Goal: Task Accomplishment & Management: Use online tool/utility

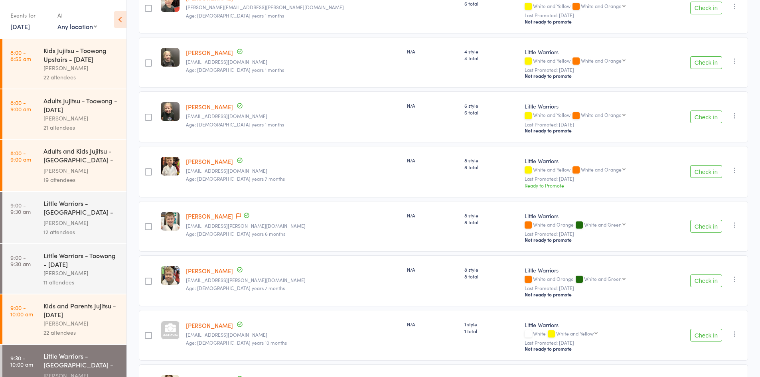
scroll to position [861, 0]
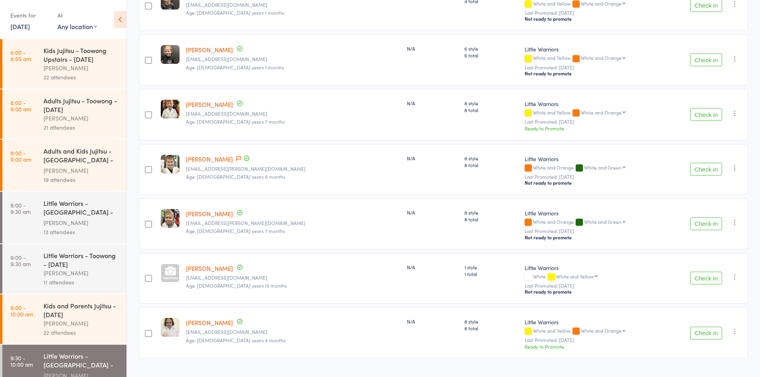
click at [717, 108] on button "Check in" at bounding box center [706, 114] width 32 height 13
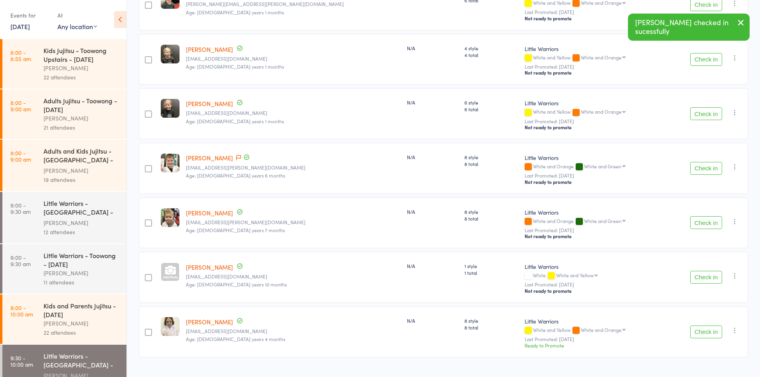
click at [711, 162] on button "Check in" at bounding box center [706, 168] width 32 height 13
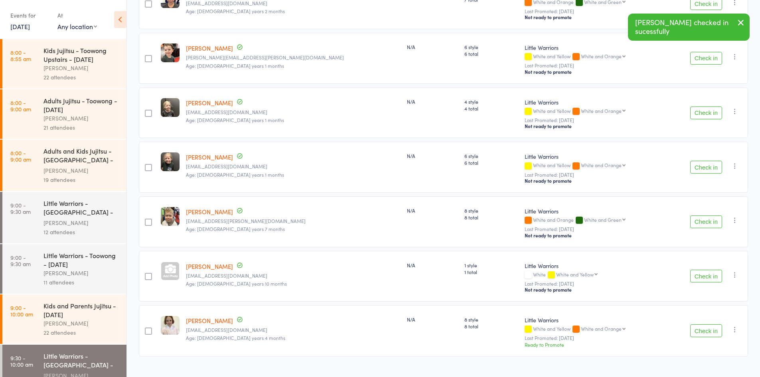
click at [706, 215] on button "Check in" at bounding box center [706, 221] width 32 height 13
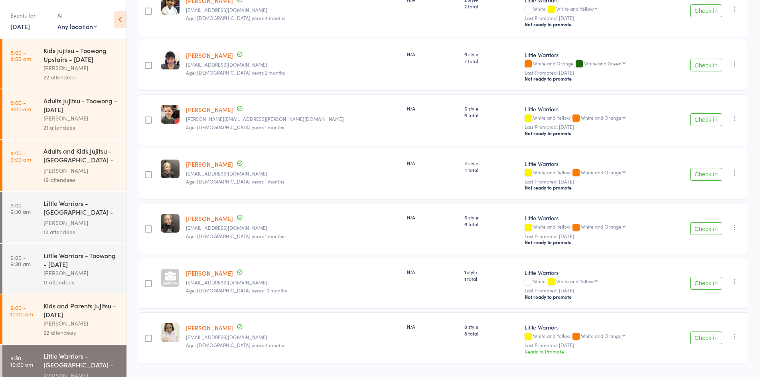
scroll to position [699, 0]
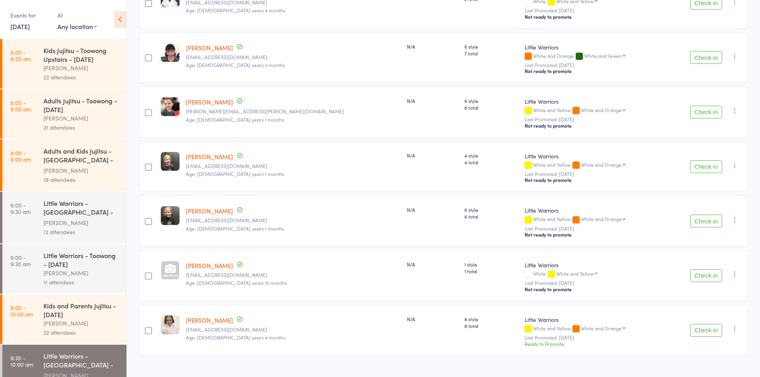
click at [732, 270] on icon "button" at bounding box center [735, 274] width 8 height 8
click at [735, 270] on icon "button" at bounding box center [735, 274] width 8 height 8
click at [708, 338] on li "Remove" at bounding box center [706, 343] width 66 height 11
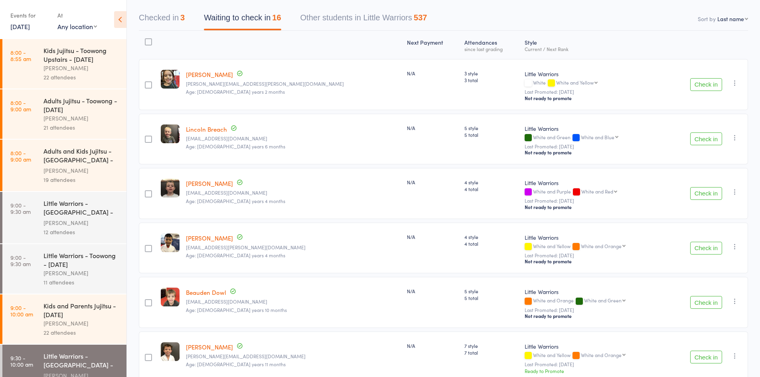
scroll to position [0, 0]
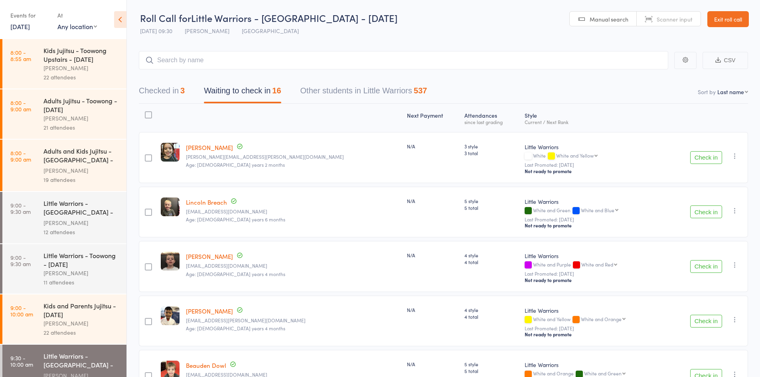
click at [173, 90] on button "Checked in 3" at bounding box center [162, 92] width 46 height 21
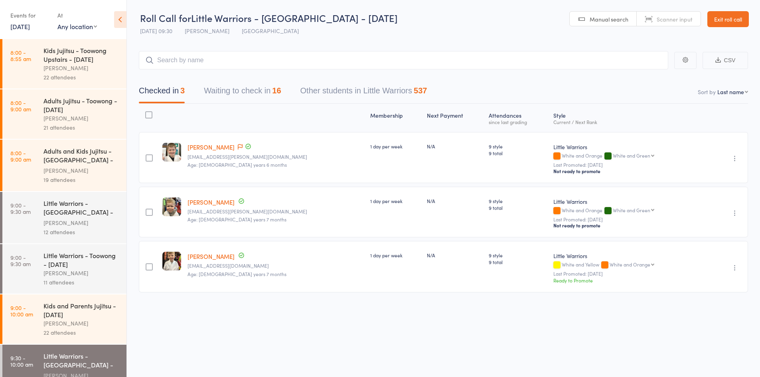
click at [210, 92] on button "Waiting to check in 16" at bounding box center [242, 92] width 77 height 21
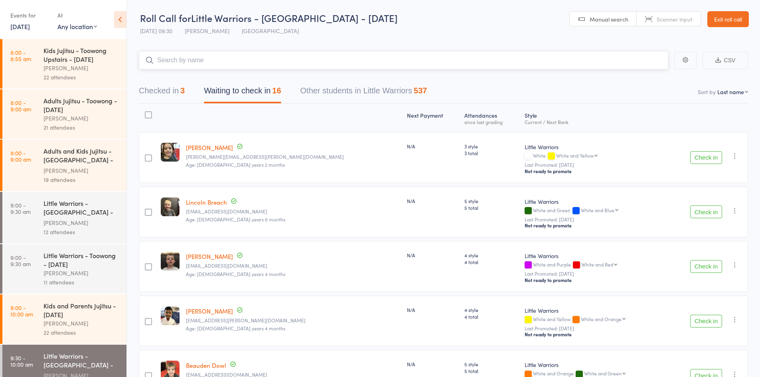
click at [210, 59] on input "search" at bounding box center [403, 60] width 529 height 18
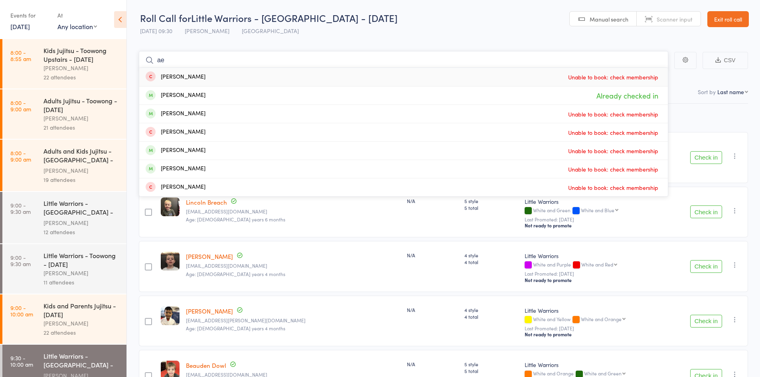
type input "a"
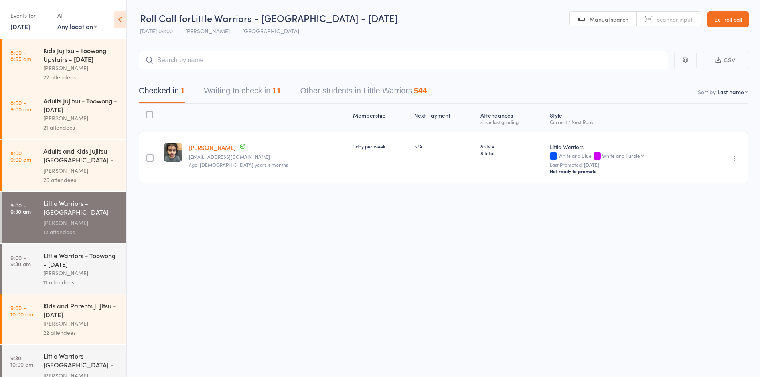
click at [213, 91] on button "Waiting to check in 11" at bounding box center [242, 92] width 77 height 21
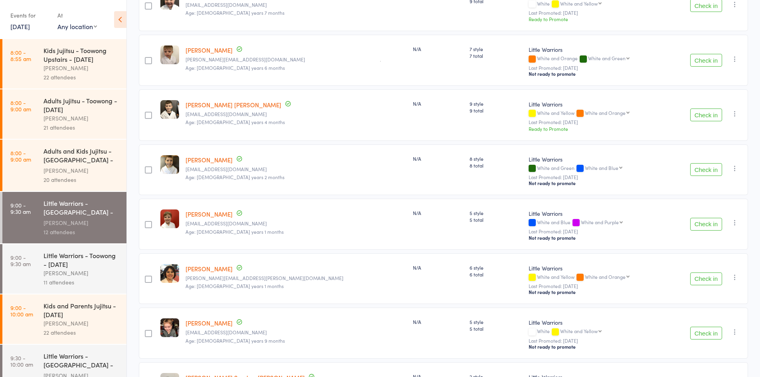
scroll to position [319, 0]
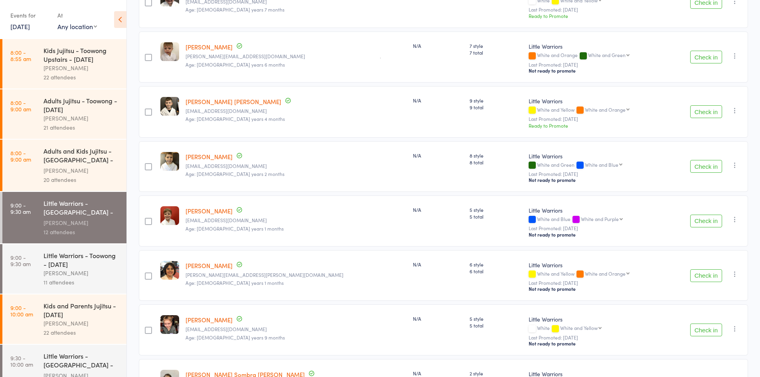
click at [695, 105] on button "Check in" at bounding box center [706, 111] width 32 height 13
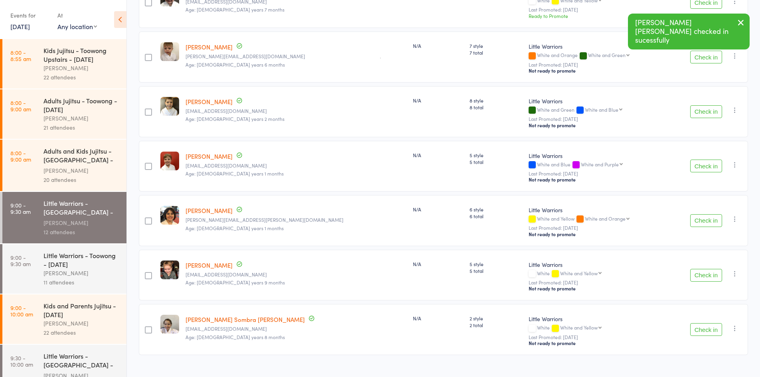
drag, startPoint x: 683, startPoint y: 110, endPoint x: 603, endPoint y: 95, distance: 81.3
click at [603, 97] on div "Little Warriors" at bounding box center [596, 101] width 136 height 8
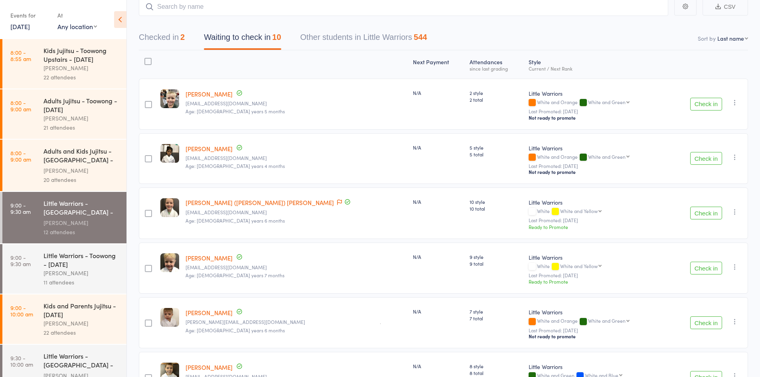
scroll to position [0, 0]
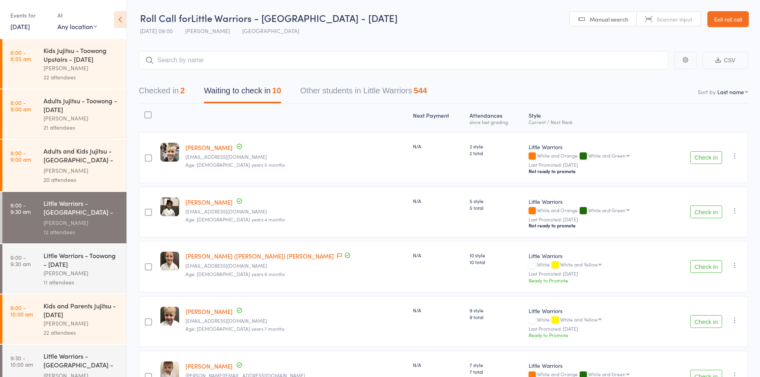
click at [169, 87] on button "Checked in 2" at bounding box center [162, 92] width 46 height 21
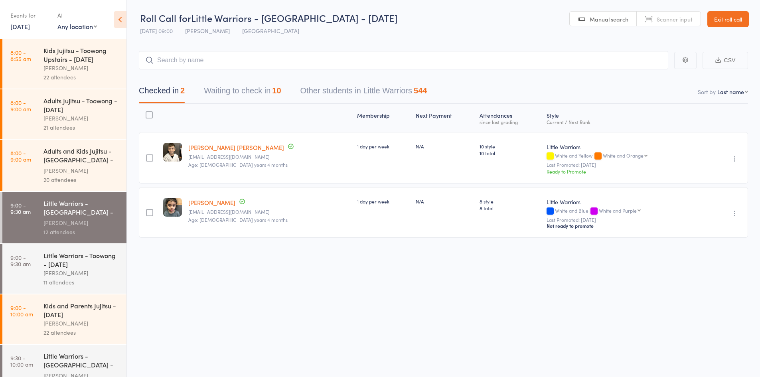
click at [286, 90] on div "Checked in 2 Waiting to check in 10 Other students in Little Warriors 544" at bounding box center [282, 92] width 307 height 21
click at [281, 91] on div "10" at bounding box center [276, 90] width 9 height 9
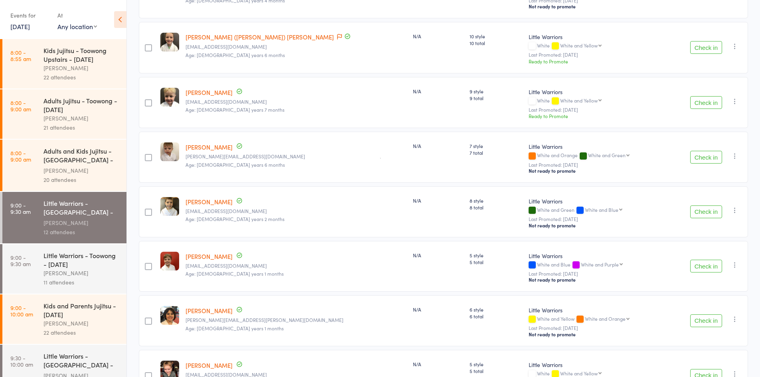
scroll to position [319, 0]
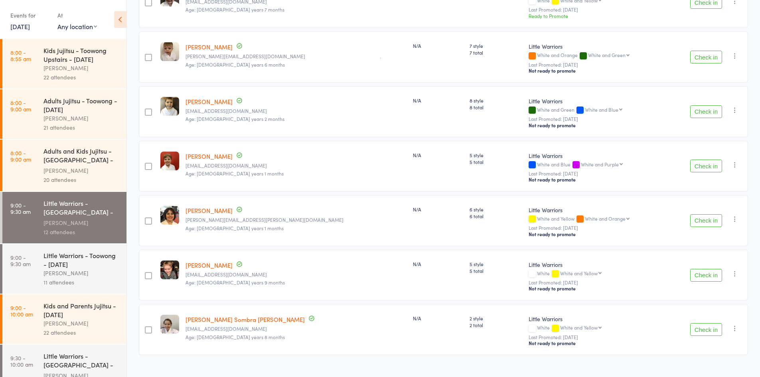
click at [714, 110] on button "Check in" at bounding box center [706, 111] width 32 height 13
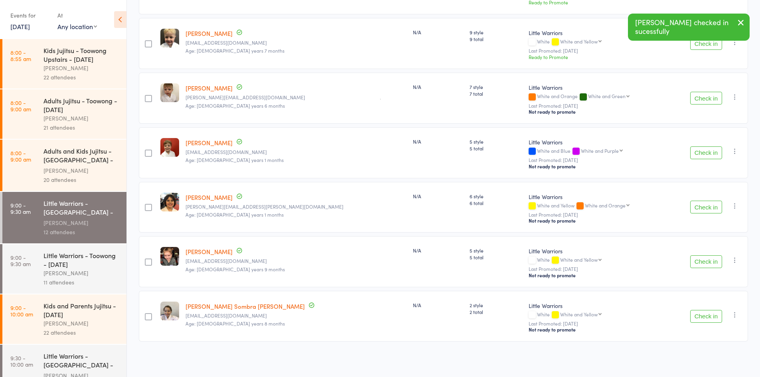
scroll to position [270, 0]
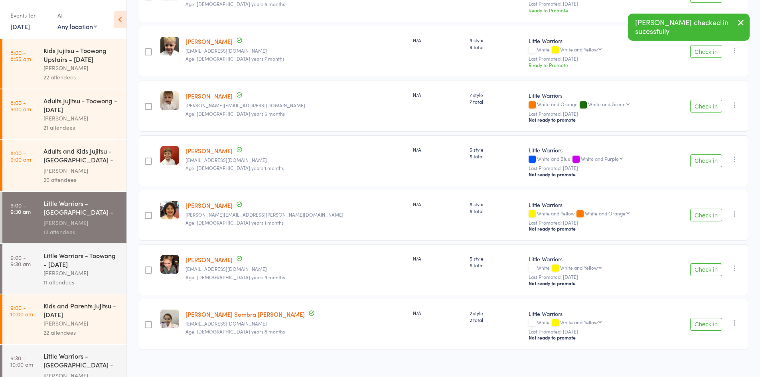
click at [714, 110] on div "Check in Check in Send message Add Note Add Task Add Flag Remove Mark absent" at bounding box center [707, 106] width 81 height 51
click at [714, 105] on button "Check in" at bounding box center [706, 106] width 32 height 13
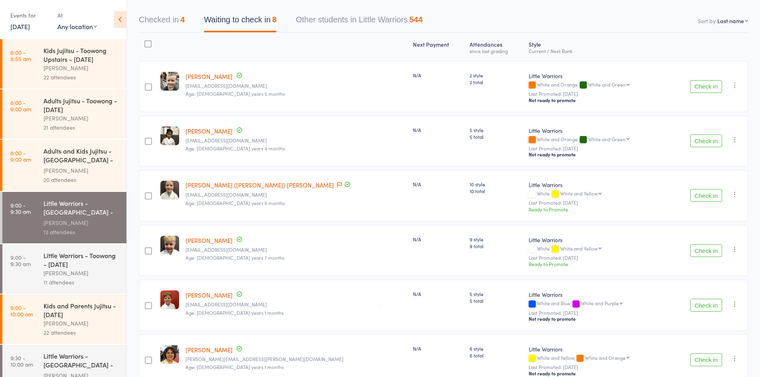
scroll to position [57, 0]
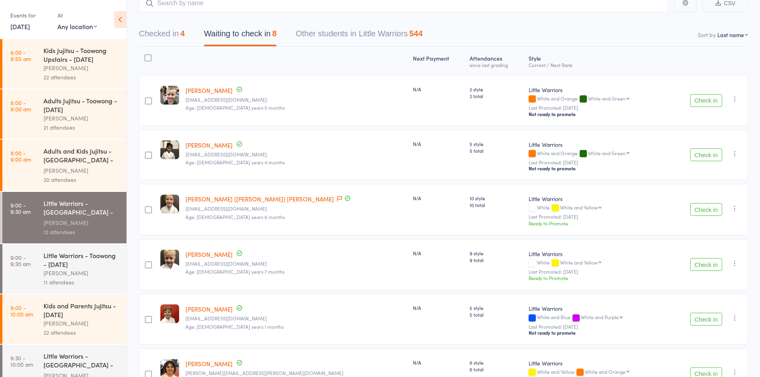
click at [710, 151] on button "Check in" at bounding box center [706, 154] width 32 height 13
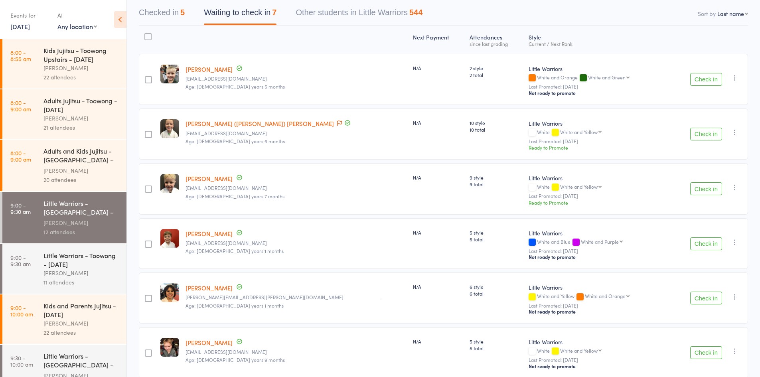
scroll to position [0, 0]
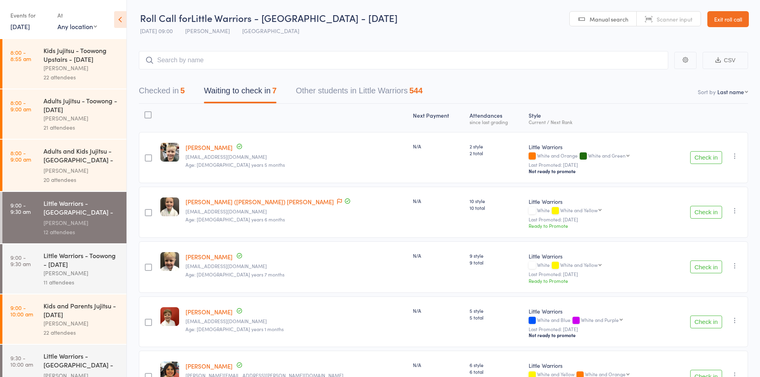
click at [661, 14] on link "Scanner input" at bounding box center [668, 19] width 64 height 15
click at [619, 21] on span "Manual search" at bounding box center [608, 19] width 39 height 8
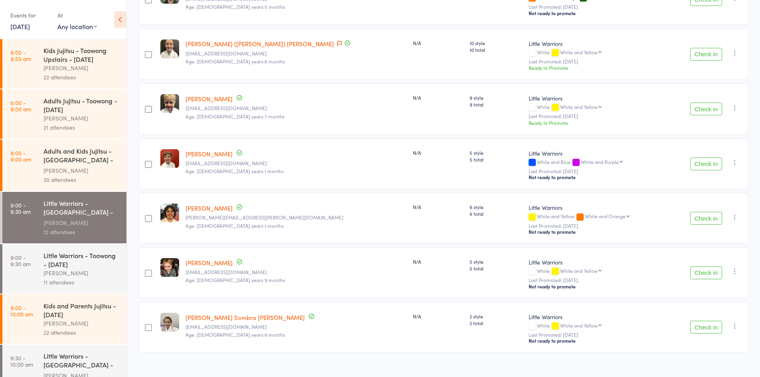
scroll to position [163, 0]
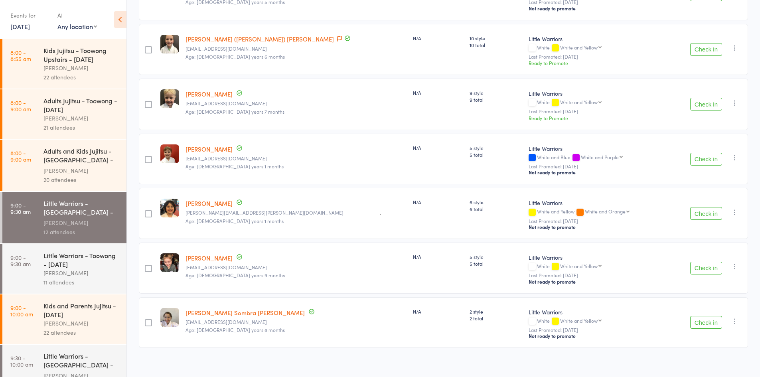
click at [710, 316] on button "Check in" at bounding box center [706, 322] width 32 height 13
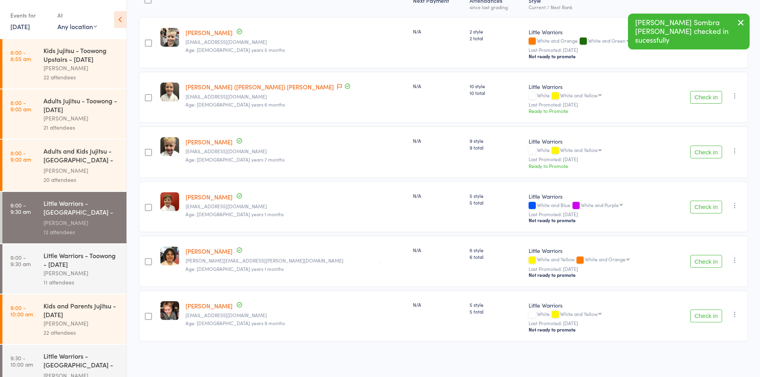
scroll to position [109, 0]
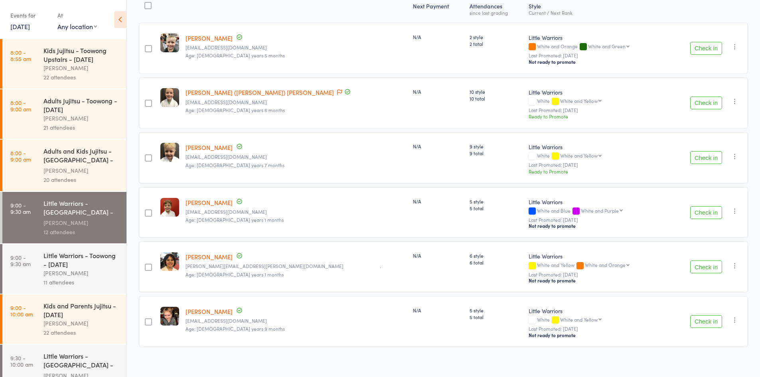
click at [705, 99] on button "Check in" at bounding box center [706, 103] width 32 height 13
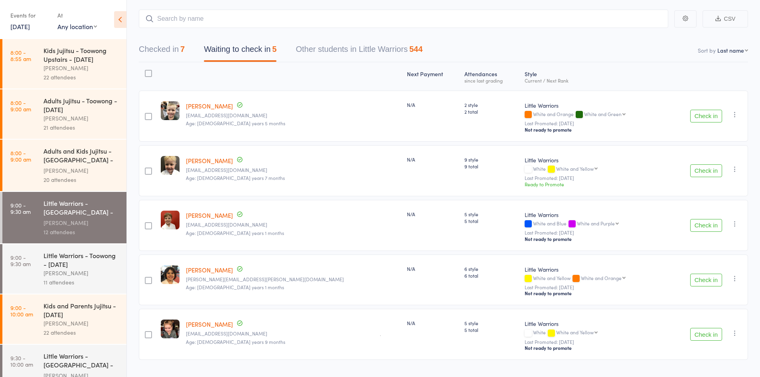
scroll to position [55, 0]
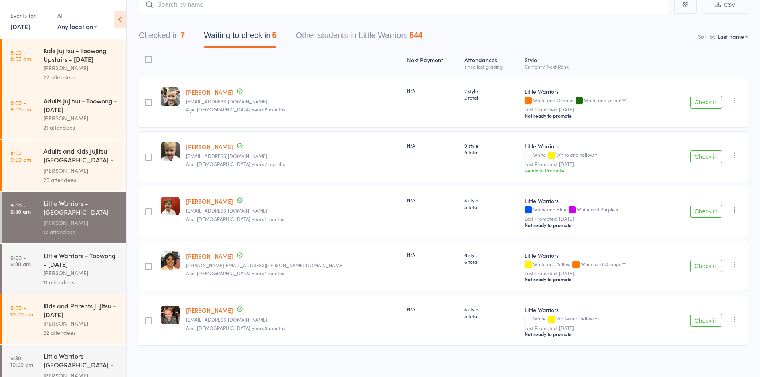
click at [164, 38] on button "Checked in 7" at bounding box center [162, 37] width 46 height 21
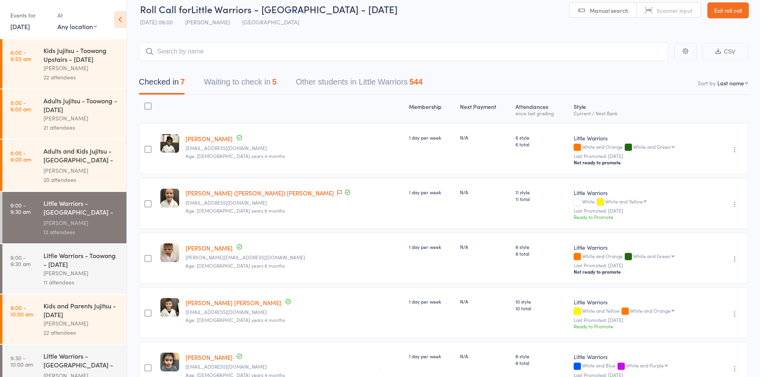
scroll to position [0, 0]
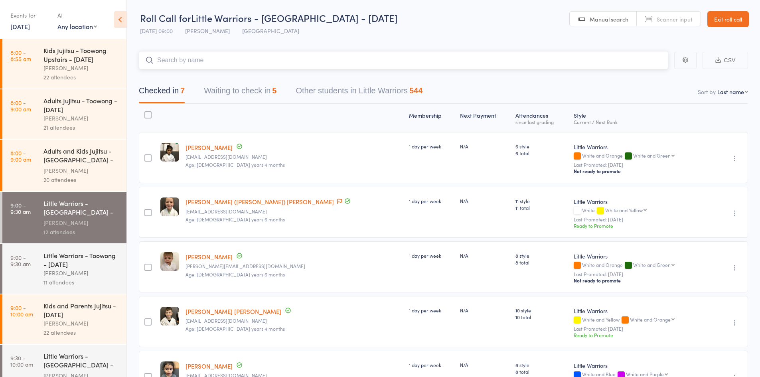
click at [196, 58] on input "search" at bounding box center [403, 60] width 529 height 18
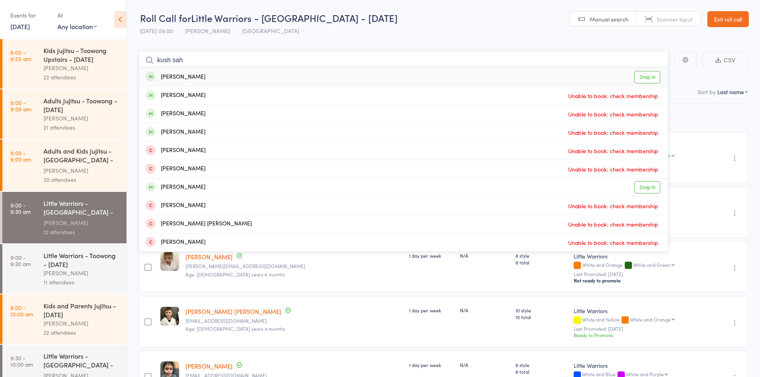
type input "kush sah"
click at [197, 72] on div "Khush Shah Drop in" at bounding box center [403, 77] width 528 height 18
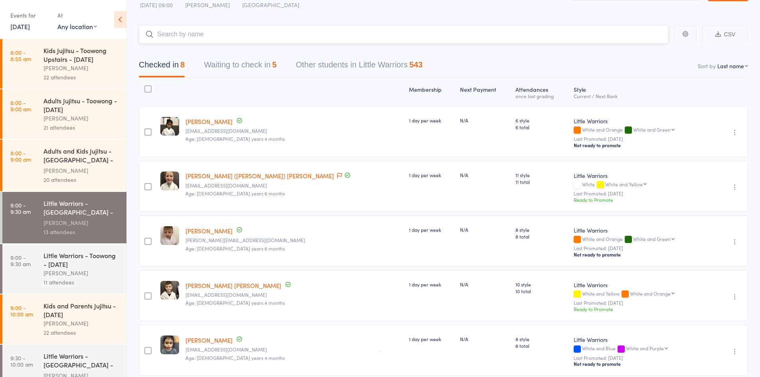
scroll to position [40, 0]
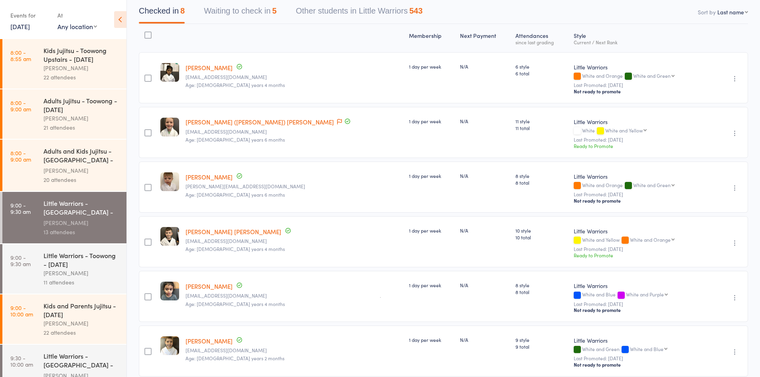
click at [268, 11] on button "Waiting to check in 5" at bounding box center [240, 12] width 73 height 21
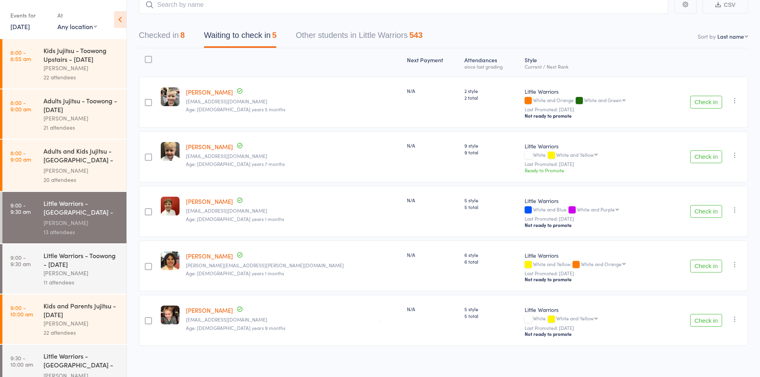
click at [712, 102] on button "Check in" at bounding box center [706, 102] width 32 height 13
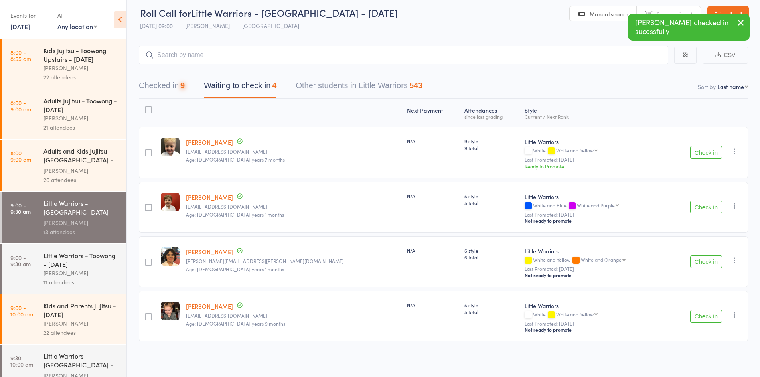
scroll to position [2, 0]
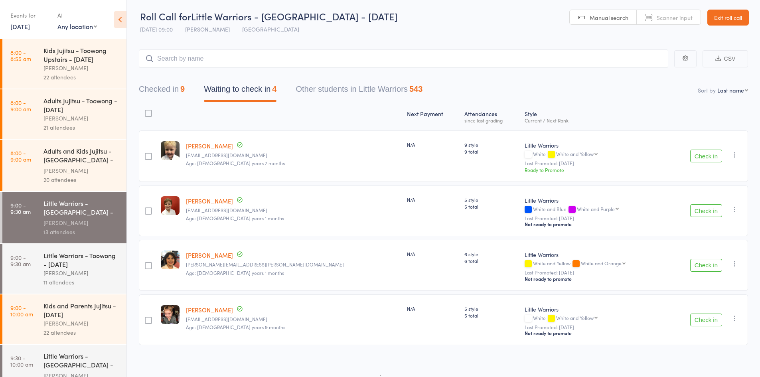
click at [187, 91] on div "Checked in 9 Waiting to check in 4 Other students in Little Warriors 543" at bounding box center [280, 91] width 303 height 21
click at [170, 80] on div "Checked in 9 Waiting to check in 4 Other students in Little Warriors 543" at bounding box center [443, 85] width 609 height 34
click at [175, 84] on button "Checked in 9" at bounding box center [162, 91] width 46 height 21
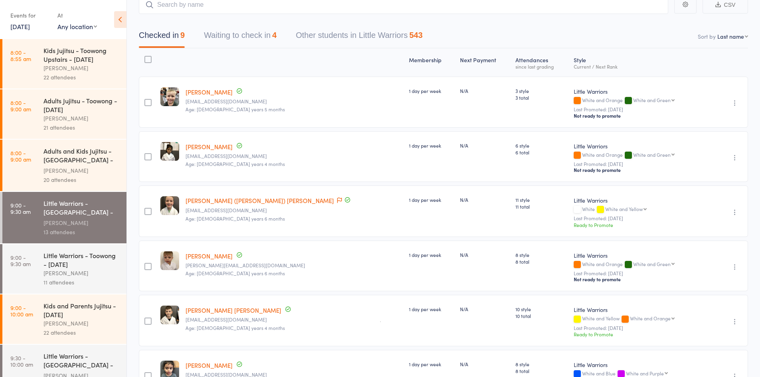
scroll to position [16, 0]
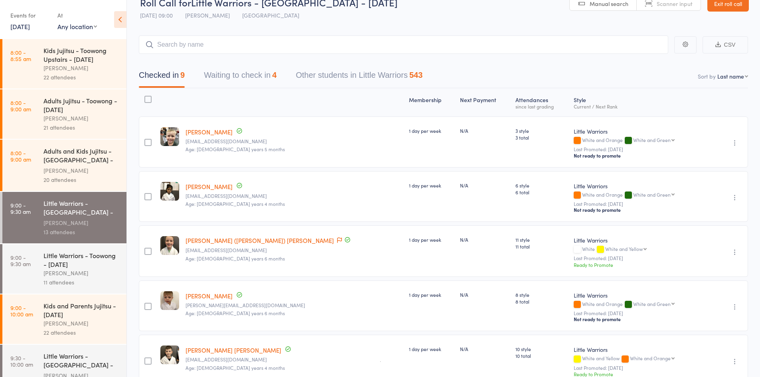
click at [264, 75] on button "Waiting to check in 4" at bounding box center [240, 77] width 73 height 21
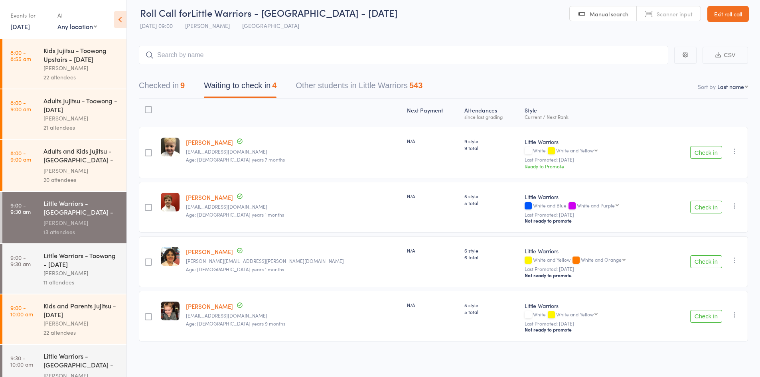
scroll to position [2, 0]
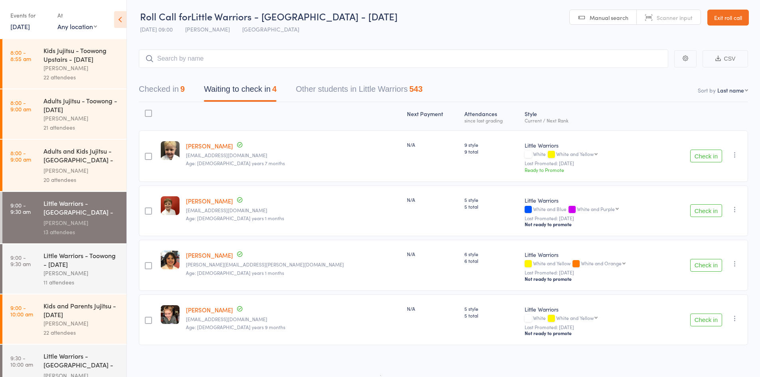
click at [705, 262] on button "Check in" at bounding box center [706, 265] width 32 height 13
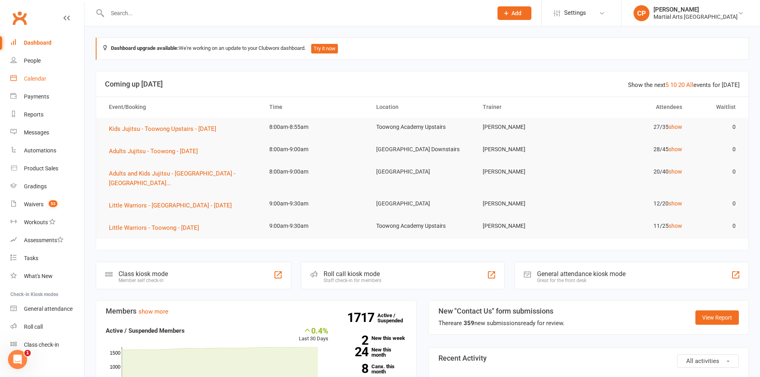
click at [53, 76] on link "Calendar" at bounding box center [47, 79] width 74 height 18
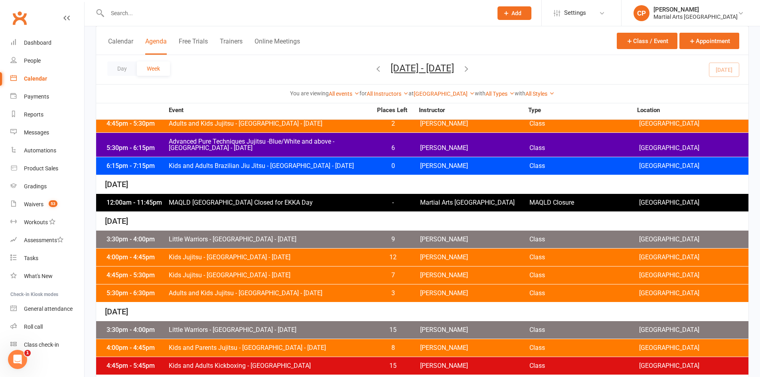
scroll to position [199, 0]
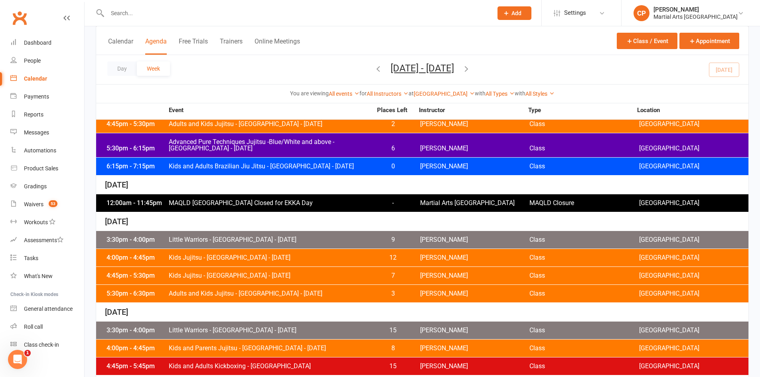
click at [471, 69] on icon "button" at bounding box center [466, 68] width 9 height 9
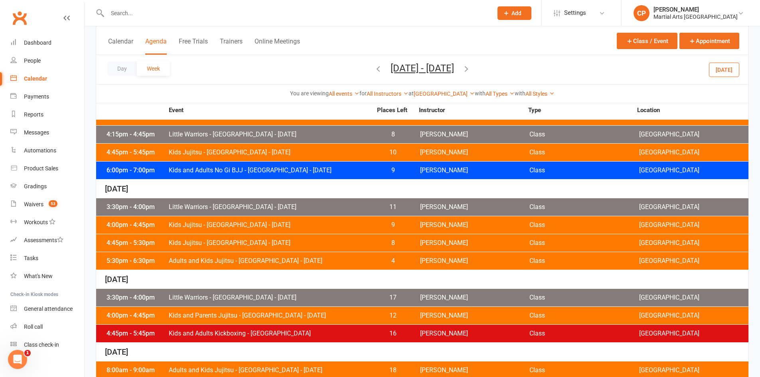
scroll to position [372, 0]
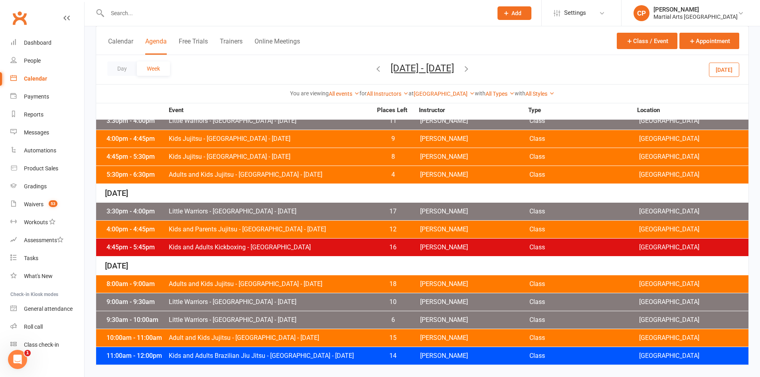
click at [716, 73] on button "Today" at bounding box center [724, 69] width 30 height 14
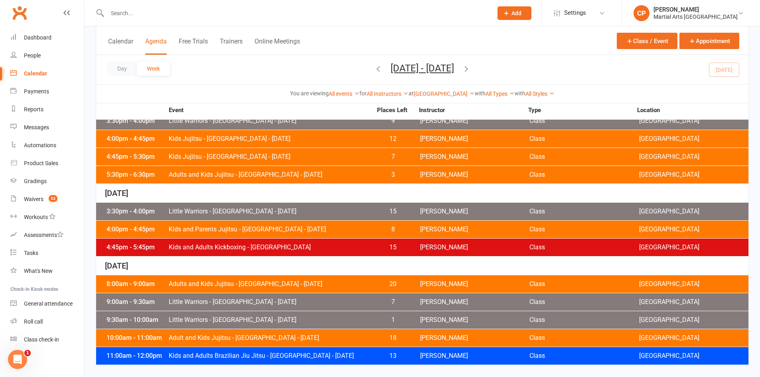
scroll to position [7, 0]
click at [162, 319] on div "9:30am - 10:00am" at bounding box center [136, 320] width 64 height 6
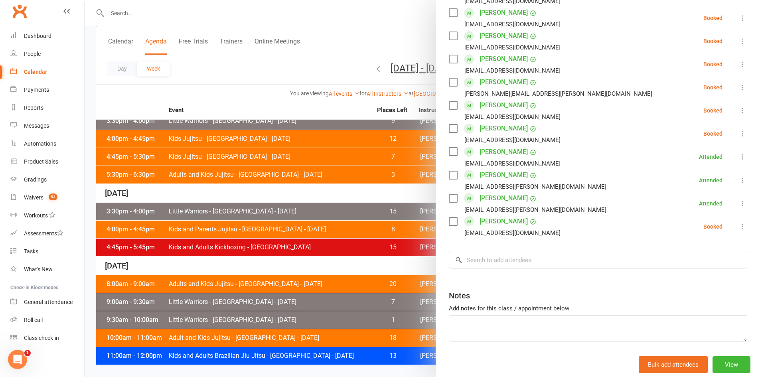
scroll to position [380, 0]
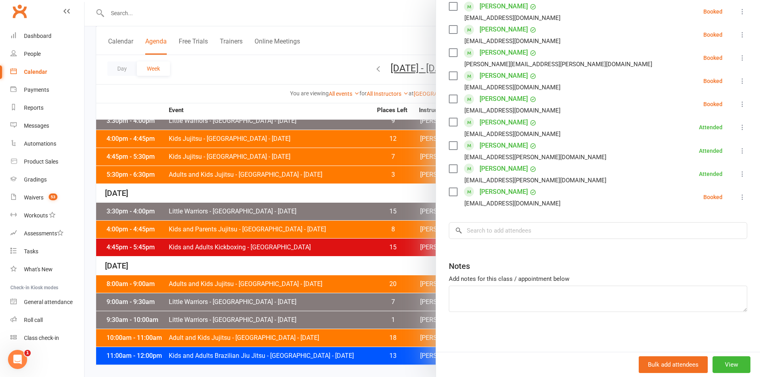
click at [525, 217] on div "Class kiosk mode Roll call 9:30 AM - 10:00 AM, Saturday, August, 16, 2025 with …" at bounding box center [598, 2] width 324 height 697
click at [527, 229] on input "search" at bounding box center [598, 230] width 298 height 17
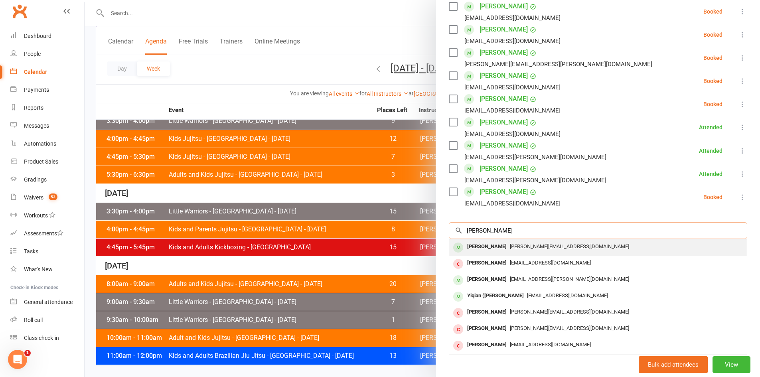
type input "avery"
click at [520, 242] on div "[PERSON_NAME][EMAIL_ADDRESS][DOMAIN_NAME]" at bounding box center [597, 247] width 291 height 12
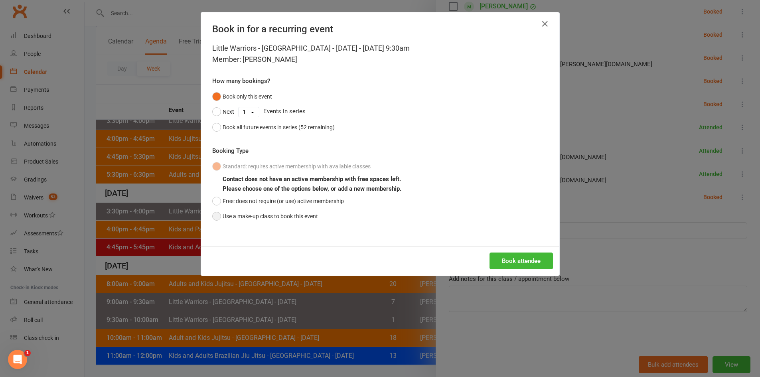
click at [307, 220] on button "Use a make-up class to book this event" at bounding box center [265, 216] width 106 height 15
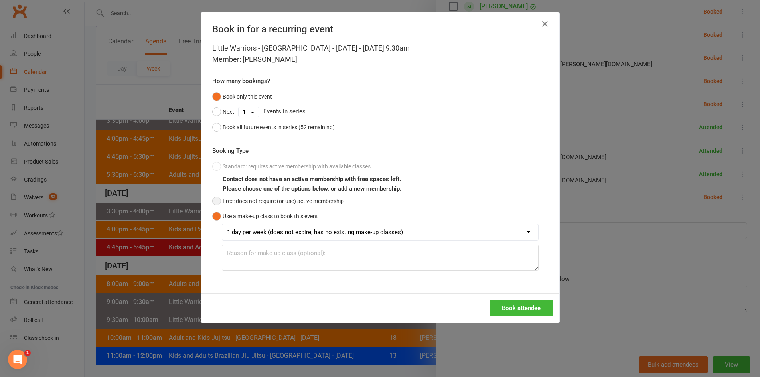
click at [327, 202] on button "Free: does not require (or use) active membership" at bounding box center [278, 200] width 132 height 15
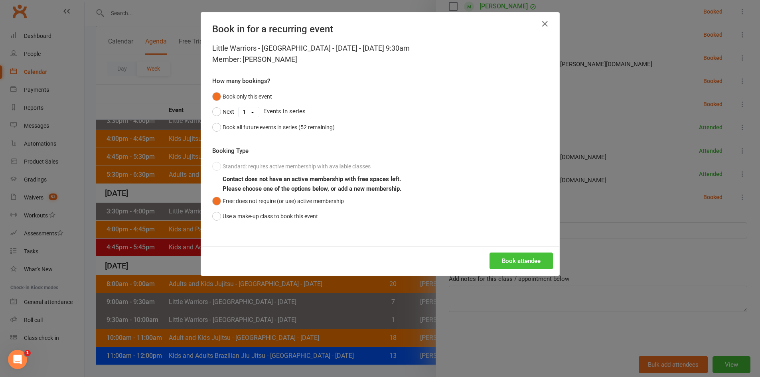
click at [516, 255] on button "Book attendee" at bounding box center [520, 260] width 63 height 17
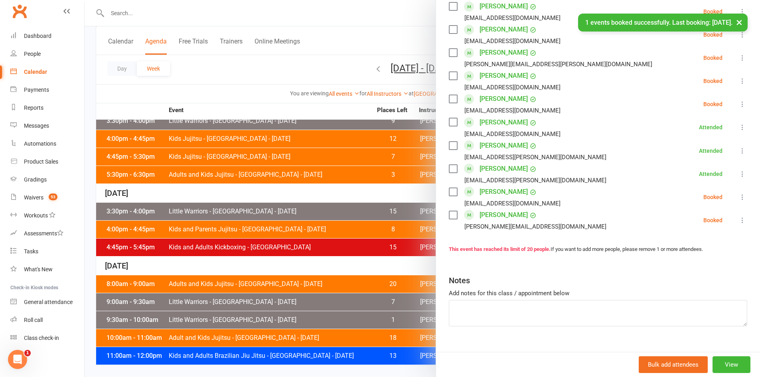
drag, startPoint x: 731, startPoint y: 221, endPoint x: 711, endPoint y: 251, distance: 36.4
click at [738, 221] on icon at bounding box center [742, 220] width 8 height 8
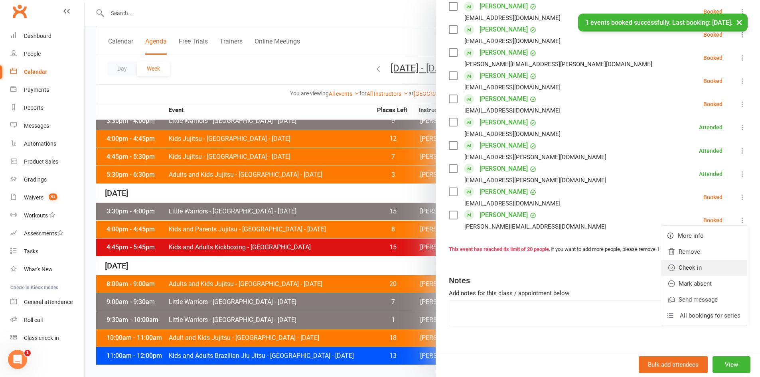
click at [685, 266] on link "Check in" at bounding box center [704, 268] width 86 height 16
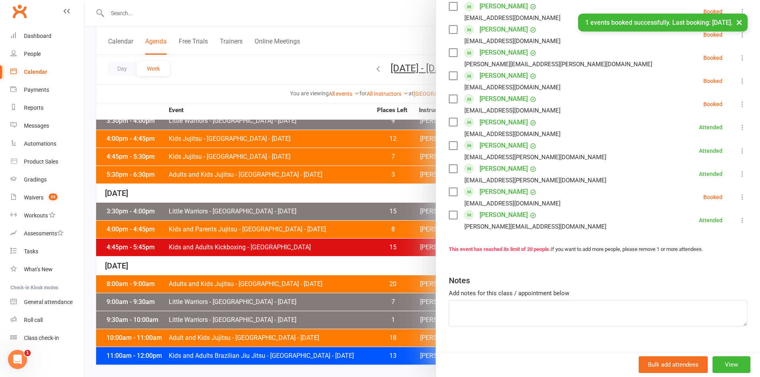
click at [362, 168] on div at bounding box center [422, 188] width 675 height 377
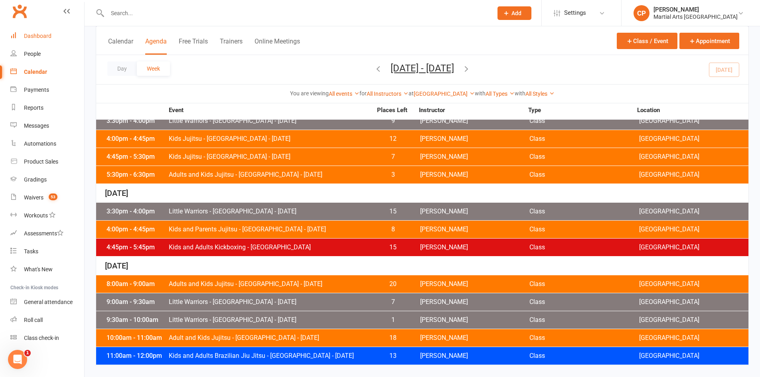
click at [18, 39] on link "Dashboard" at bounding box center [47, 36] width 74 height 18
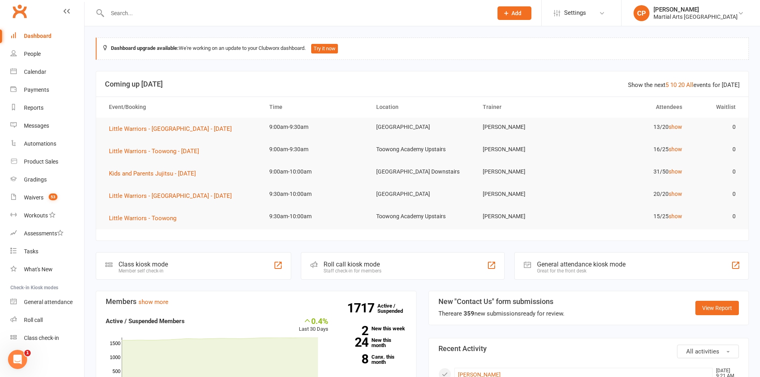
click at [262, 10] on input "text" at bounding box center [296, 13] width 382 height 11
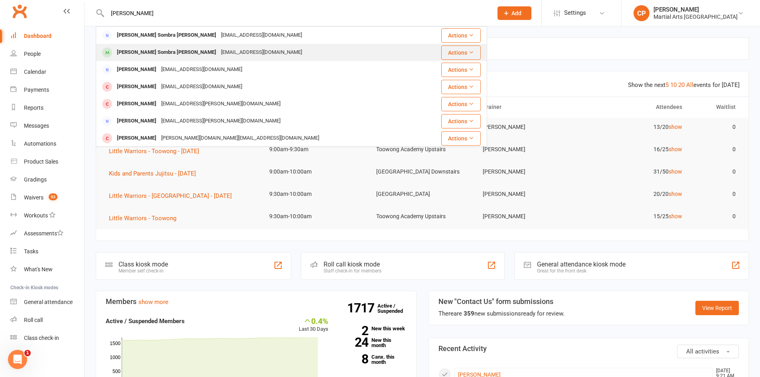
type input "olivia sombra"
click at [219, 47] on div "gabrielidsombra@gmail.com" at bounding box center [262, 53] width 86 height 12
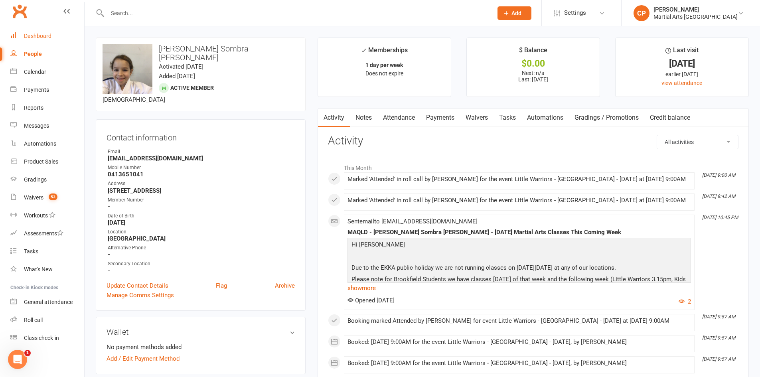
click at [33, 36] on div "Dashboard" at bounding box center [38, 36] width 28 height 6
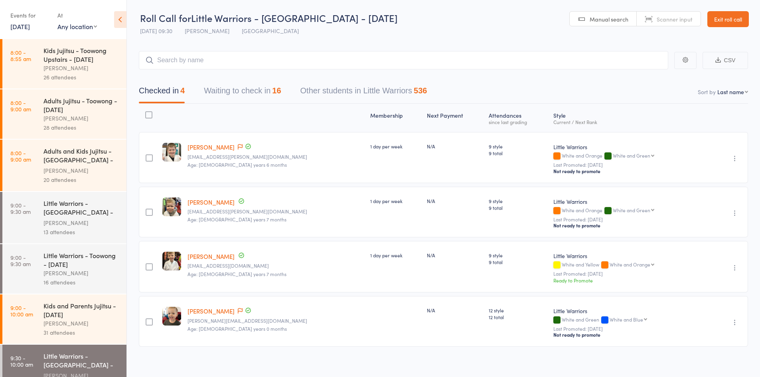
click at [249, 96] on button "Waiting to check in 16" at bounding box center [242, 92] width 77 height 21
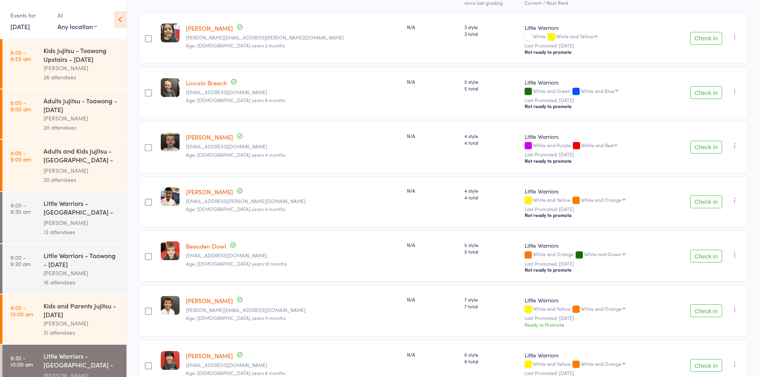
scroll to position [120, 0]
click at [707, 199] on button "Check in" at bounding box center [706, 201] width 32 height 13
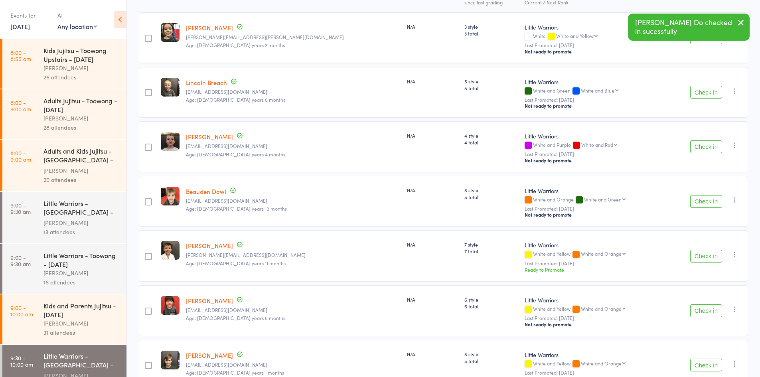
click at [707, 199] on button "Check in" at bounding box center [706, 201] width 32 height 13
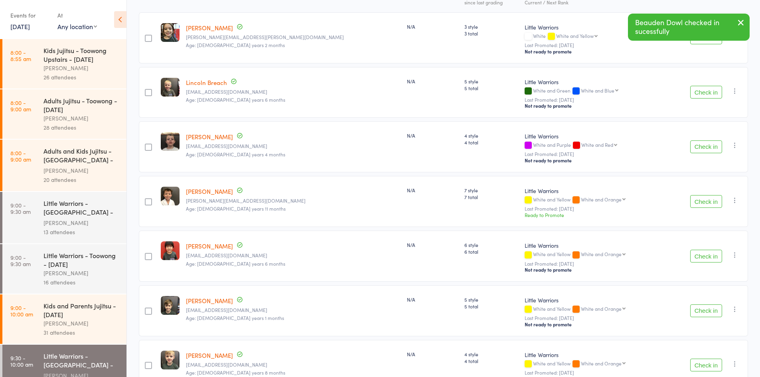
click at [707, 199] on button "Check in" at bounding box center [706, 201] width 32 height 13
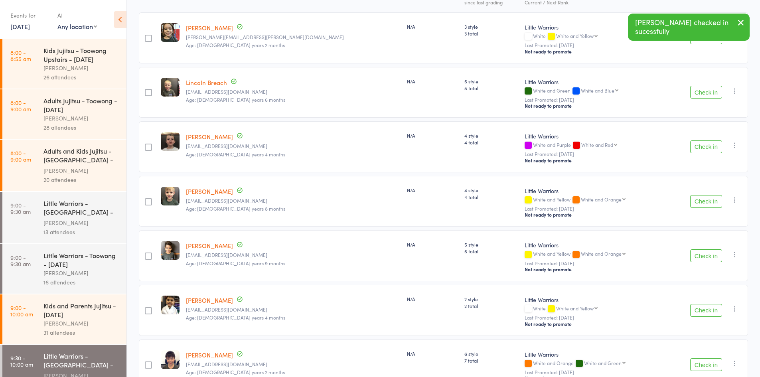
click at [707, 199] on button "Check in" at bounding box center [706, 201] width 32 height 13
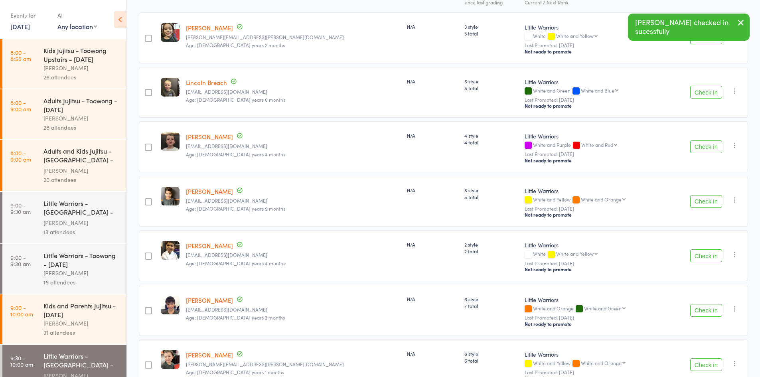
click at [707, 199] on button "Check in" at bounding box center [706, 201] width 32 height 13
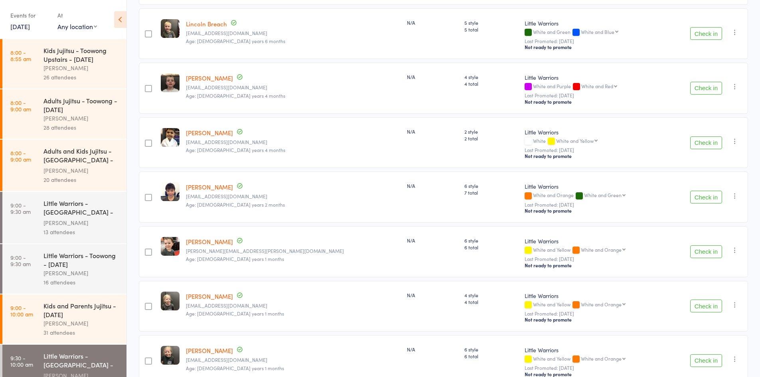
scroll to position [199, 0]
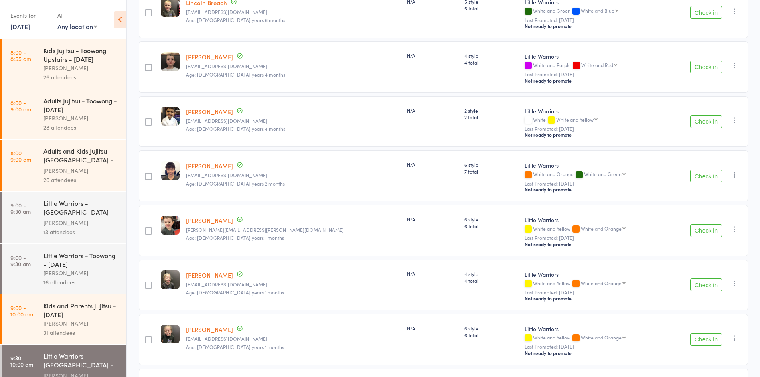
click at [703, 173] on button "Check in" at bounding box center [706, 175] width 32 height 13
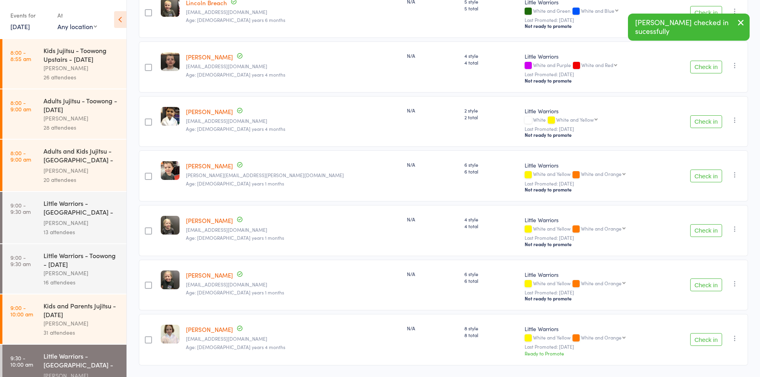
click at [703, 173] on button "Check in" at bounding box center [706, 175] width 32 height 13
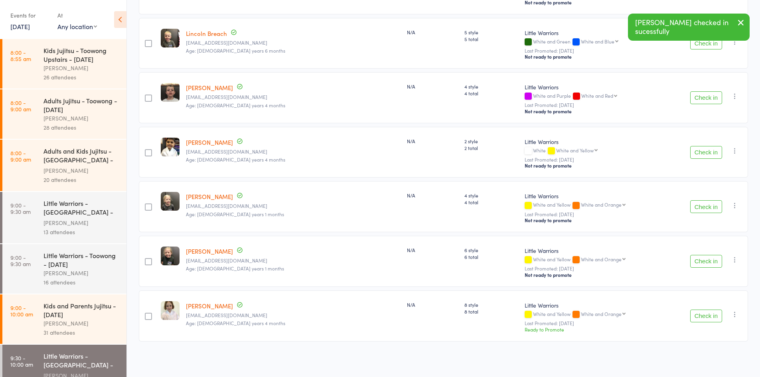
scroll to position [163, 0]
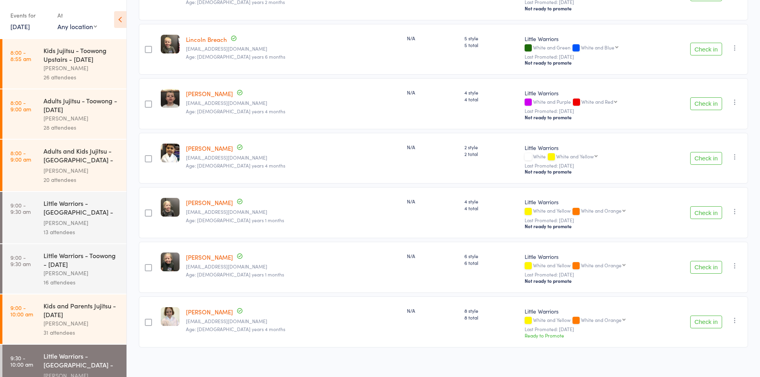
click at [700, 315] on button "Check in" at bounding box center [706, 321] width 32 height 13
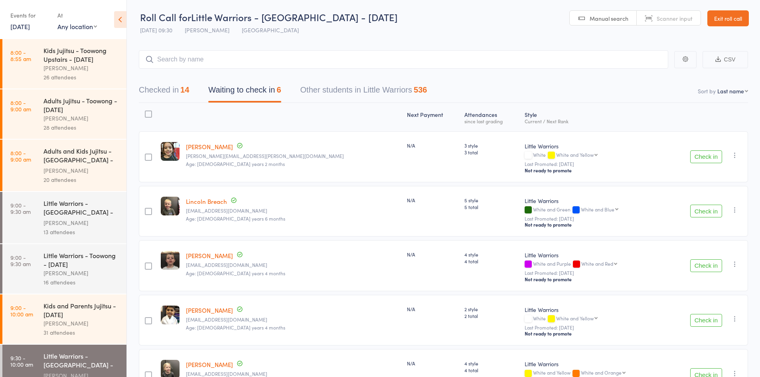
scroll to position [0, 0]
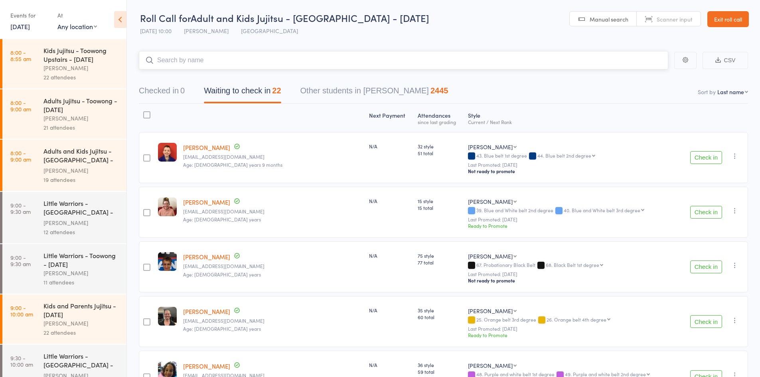
click at [266, 65] on input "search" at bounding box center [403, 60] width 529 height 18
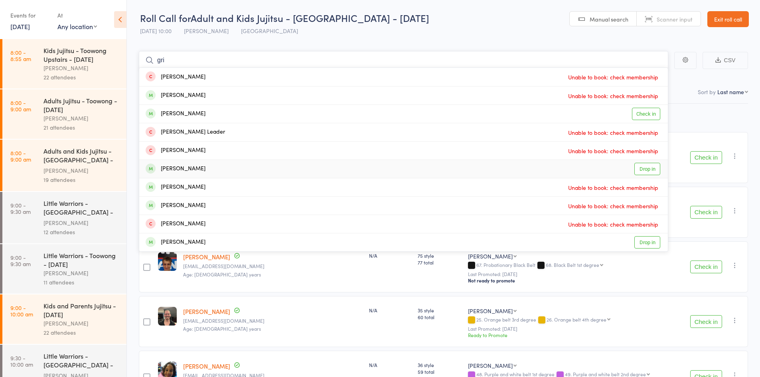
type input "gri"
click at [215, 171] on div "Hamish Grigsby Drop in" at bounding box center [403, 169] width 528 height 18
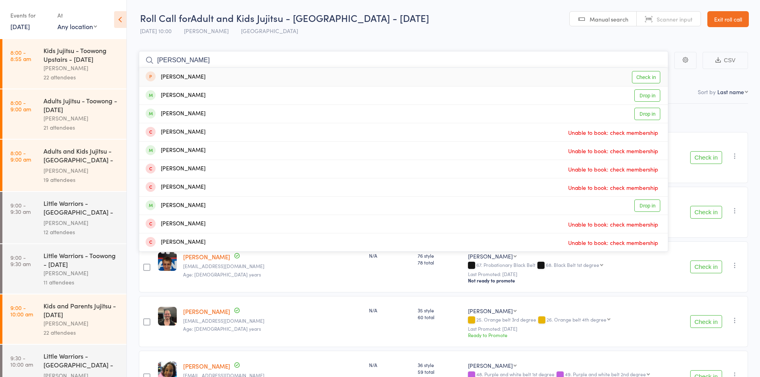
type input "hannah watling"
click at [187, 73] on div "[PERSON_NAME]" at bounding box center [176, 77] width 60 height 9
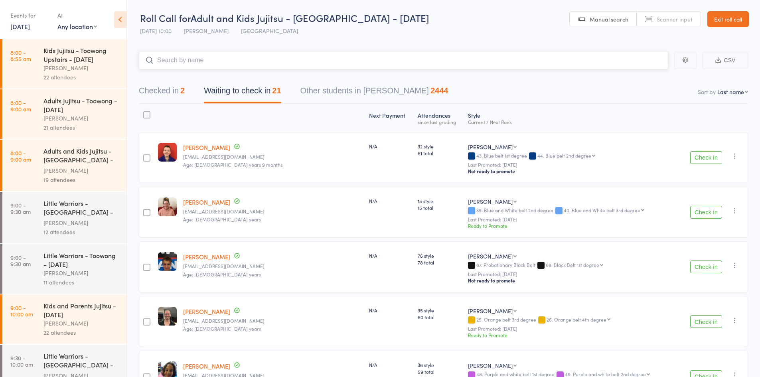
click at [173, 87] on button "Checked in 2" at bounding box center [162, 92] width 46 height 21
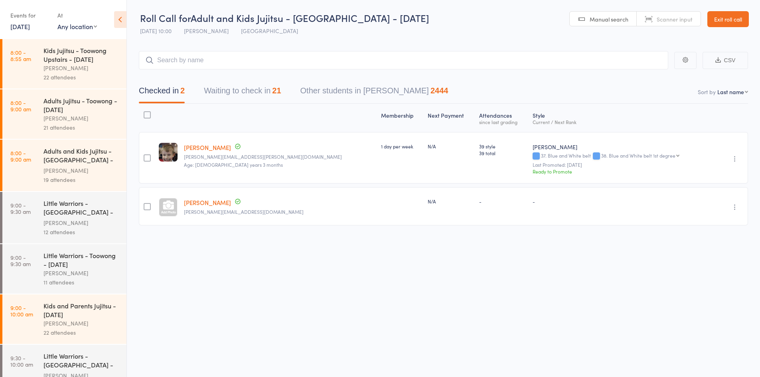
click at [210, 203] on link "[PERSON_NAME]" at bounding box center [207, 202] width 47 height 8
click at [237, 56] on input "search" at bounding box center [403, 60] width 529 height 18
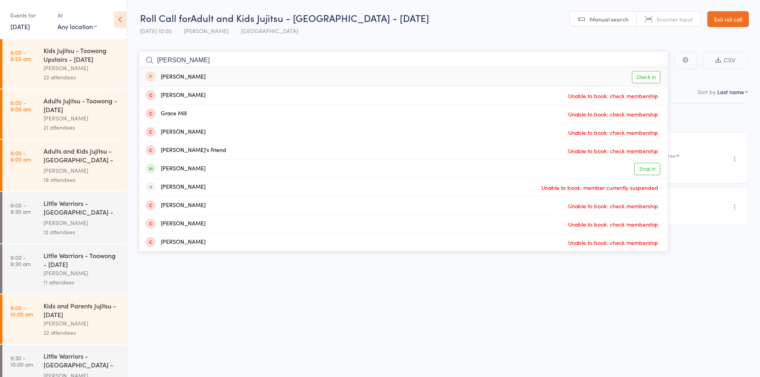
type input "grace faher"
click at [193, 75] on div "Gracie Feher" at bounding box center [176, 77] width 60 height 9
type input "evie fayher"
click at [193, 76] on div "Evie Feher Drop in" at bounding box center [403, 77] width 528 height 18
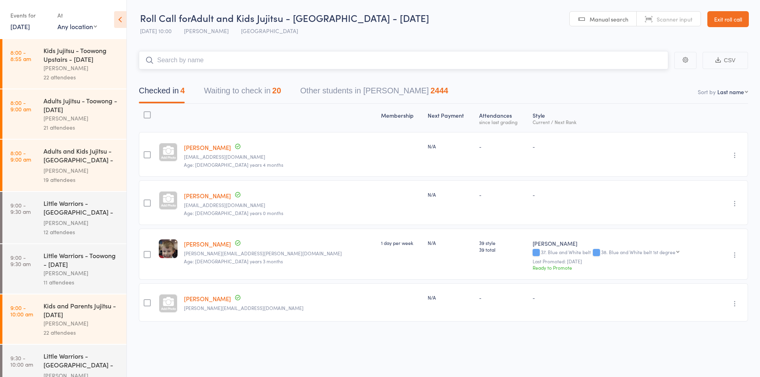
click at [260, 91] on button "Waiting to check in 20" at bounding box center [242, 92] width 77 height 21
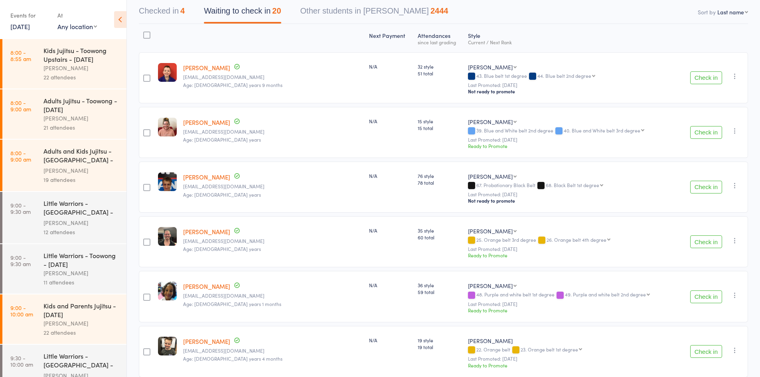
scroll to position [120, 0]
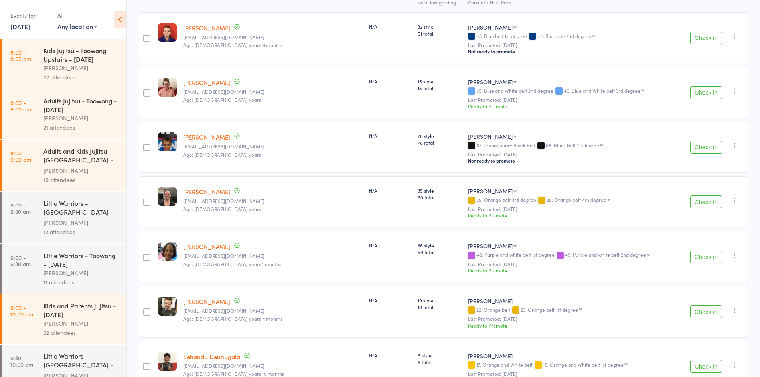
click at [697, 199] on button "Check in" at bounding box center [706, 201] width 32 height 13
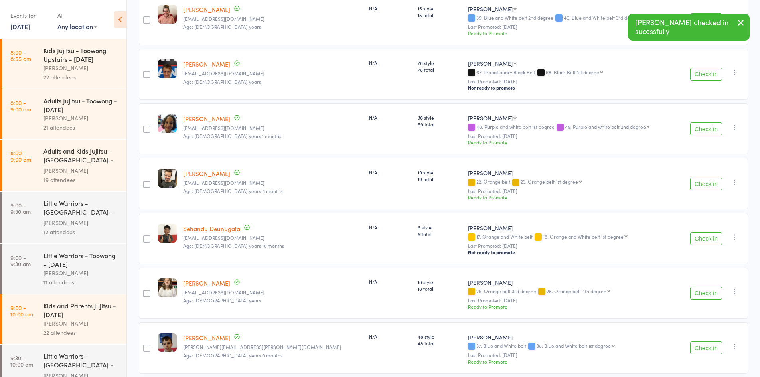
scroll to position [199, 0]
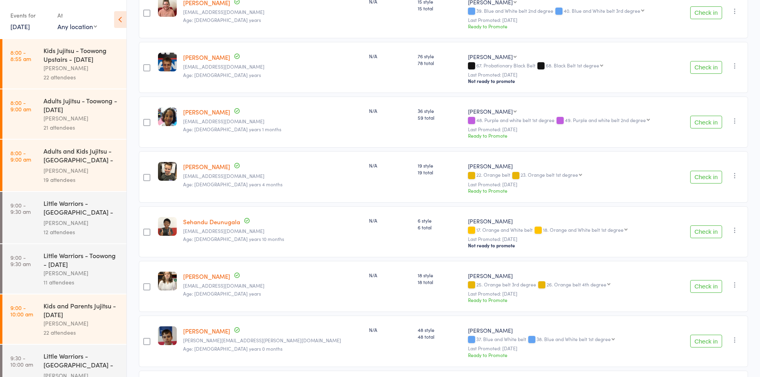
click at [712, 226] on button "Check in" at bounding box center [706, 231] width 32 height 13
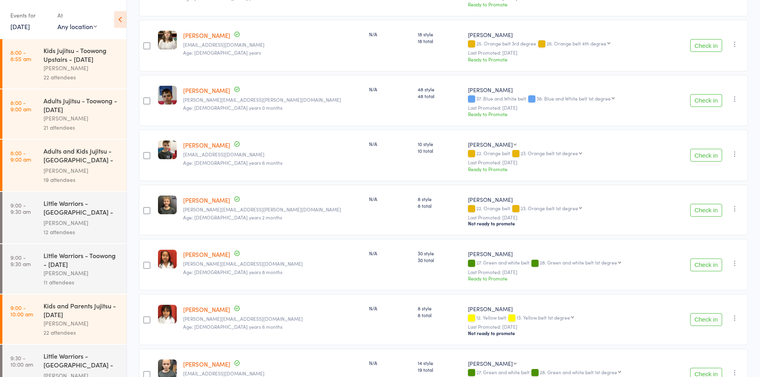
scroll to position [399, 0]
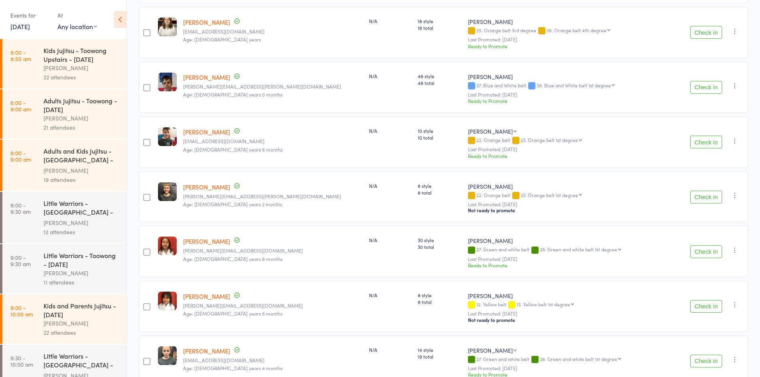
click at [713, 245] on button "Check in" at bounding box center [706, 251] width 32 height 13
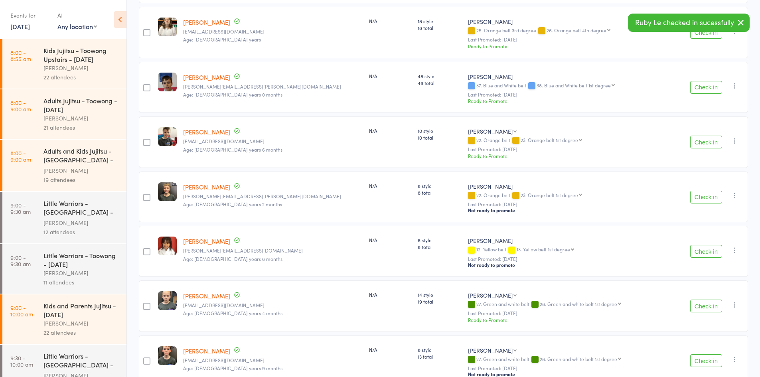
click at [713, 245] on button "Check in" at bounding box center [706, 251] width 32 height 13
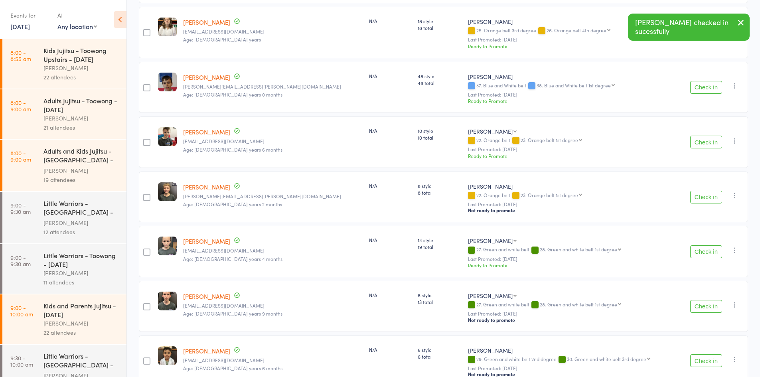
click at [705, 191] on button "Check in" at bounding box center [706, 197] width 32 height 13
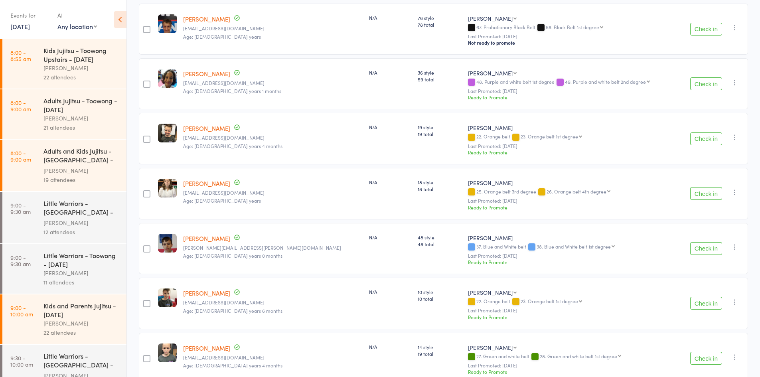
scroll to position [239, 0]
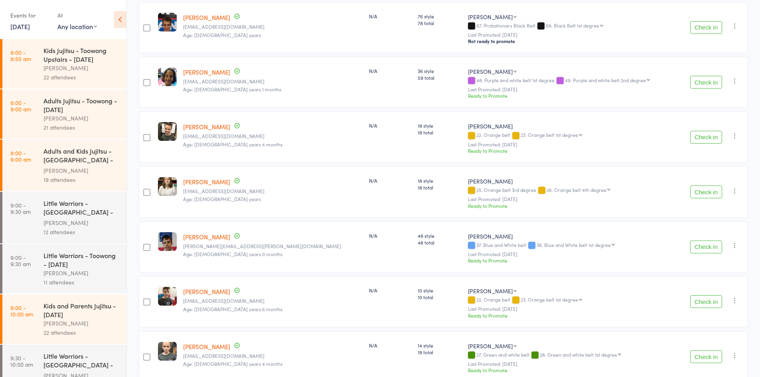
click at [707, 131] on button "Check in" at bounding box center [706, 137] width 32 height 13
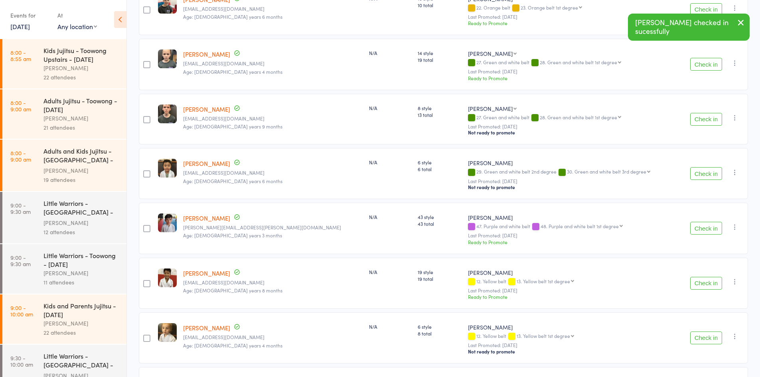
scroll to position [479, 0]
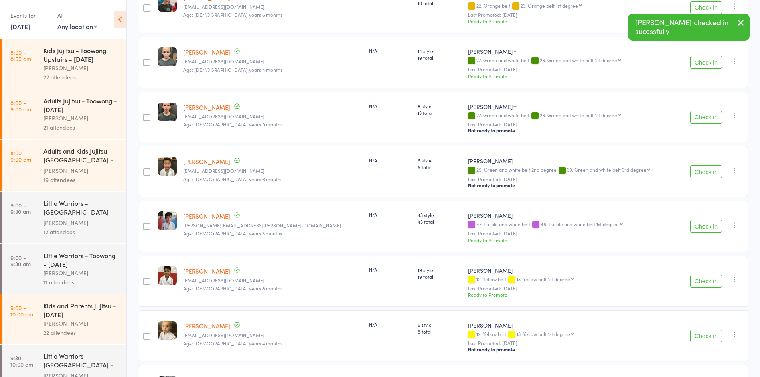
click at [703, 165] on button "Check in" at bounding box center [706, 171] width 32 height 13
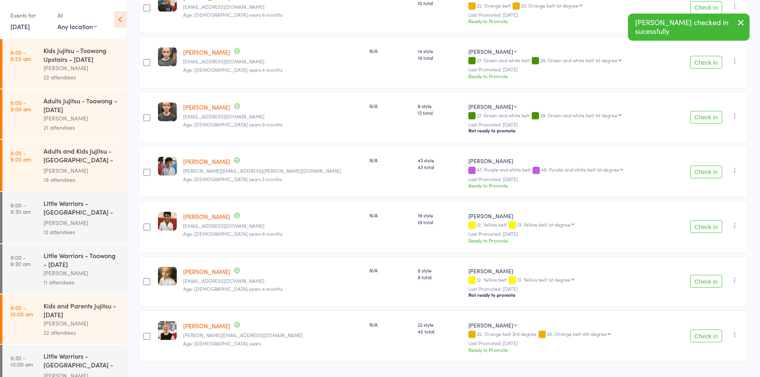
click at [703, 165] on button "Check in" at bounding box center [706, 171] width 32 height 13
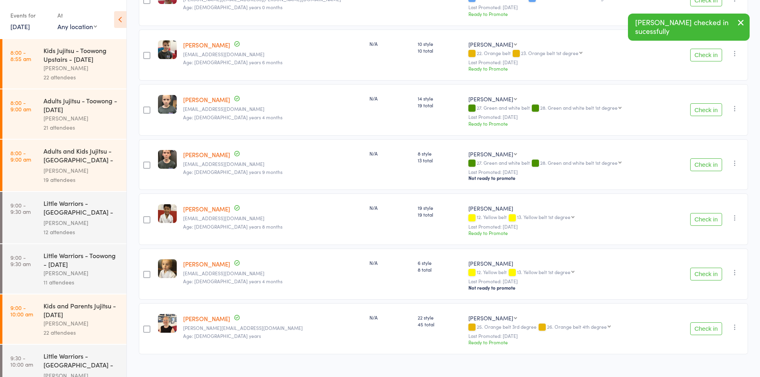
click at [703, 165] on div "Check in Check in Send message Add Note Add Task Add Flag Remove Mark absent" at bounding box center [712, 164] width 69 height 51
click at [705, 213] on button "Check in" at bounding box center [706, 219] width 32 height 13
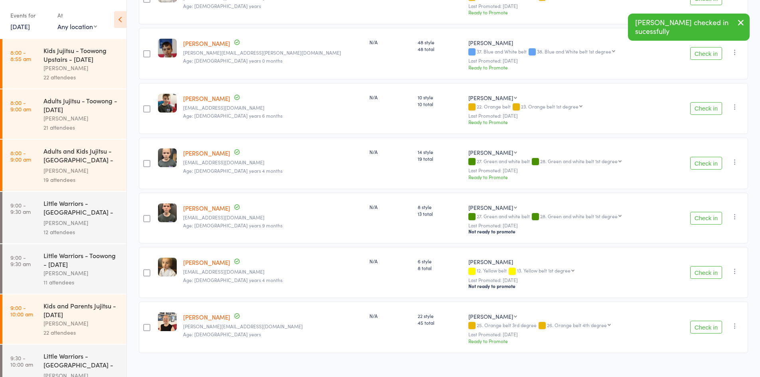
click at [709, 266] on button "Check in" at bounding box center [706, 272] width 32 height 13
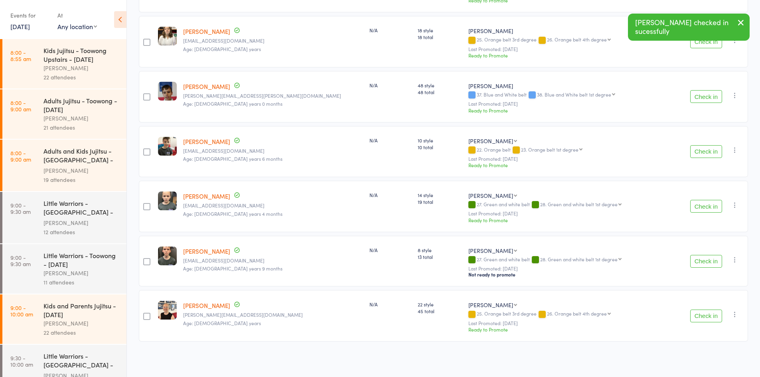
scroll to position [324, 0]
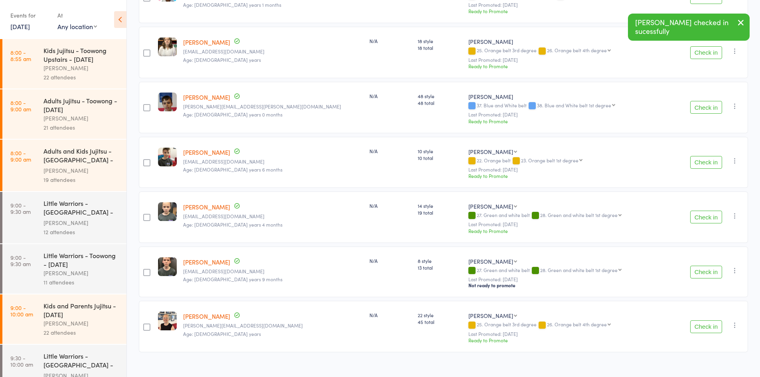
click at [707, 320] on button "Check in" at bounding box center [706, 326] width 32 height 13
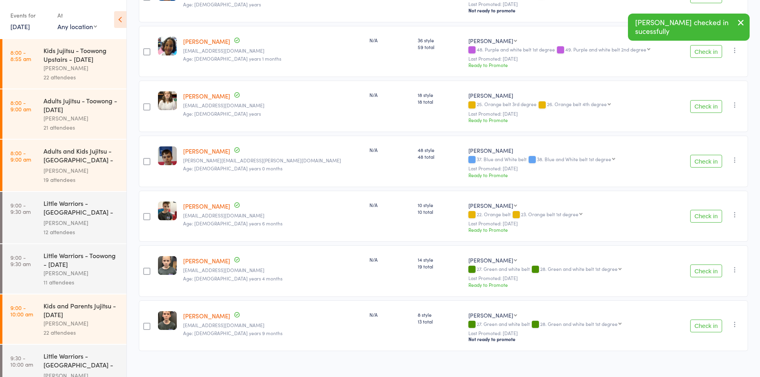
scroll to position [0, 0]
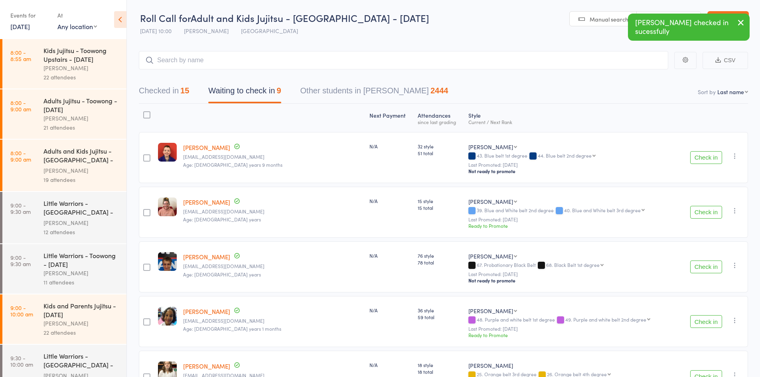
drag, startPoint x: 159, startPoint y: 92, endPoint x: 161, endPoint y: 102, distance: 10.6
click at [159, 92] on button "Checked in 15" at bounding box center [164, 92] width 50 height 21
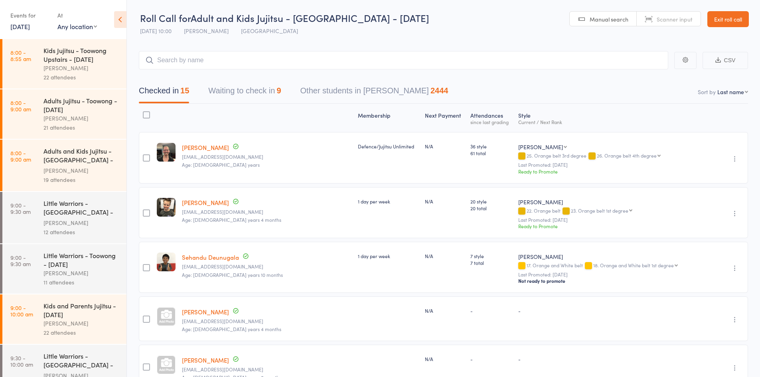
drag, startPoint x: 242, startPoint y: 95, endPoint x: 249, endPoint y: 94, distance: 7.4
click at [249, 94] on button "Waiting to check in 9" at bounding box center [244, 92] width 73 height 21
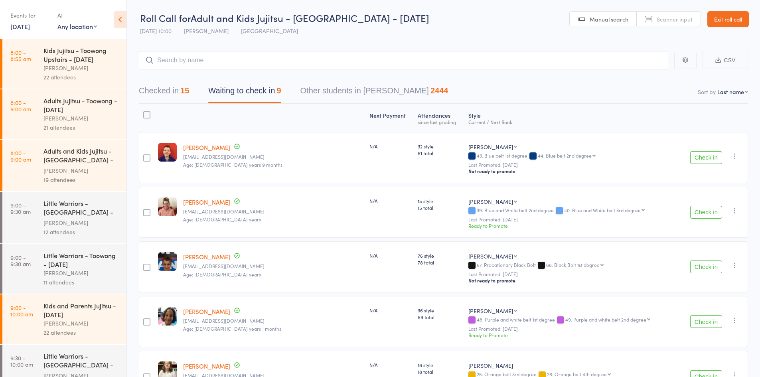
click at [167, 95] on button "Checked in 15" at bounding box center [164, 92] width 50 height 21
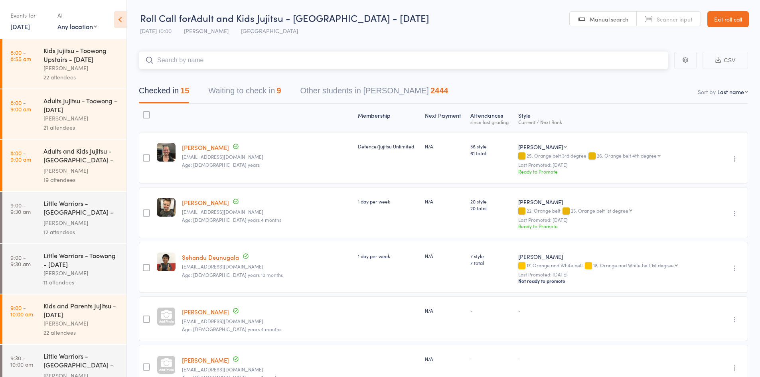
click at [207, 60] on input "search" at bounding box center [403, 60] width 529 height 18
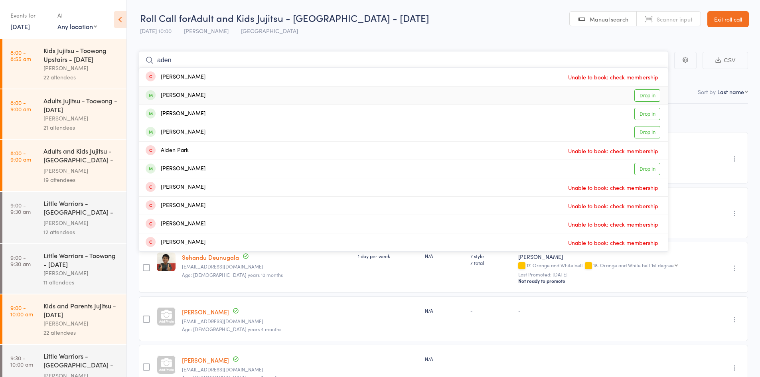
type input "aden"
click at [646, 98] on link "Drop in" at bounding box center [647, 95] width 26 height 12
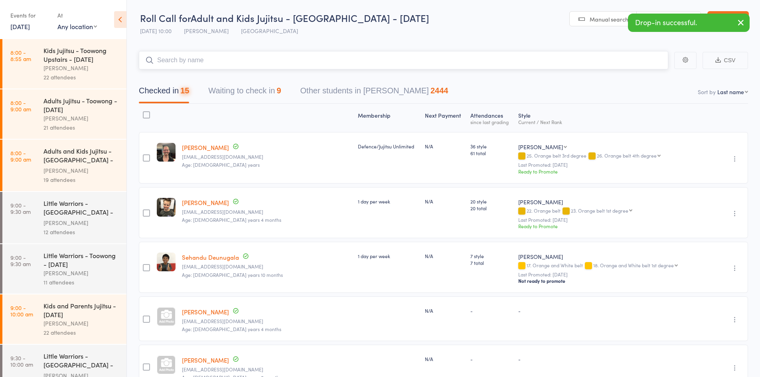
click at [186, 63] on input "search" at bounding box center [403, 60] width 529 height 18
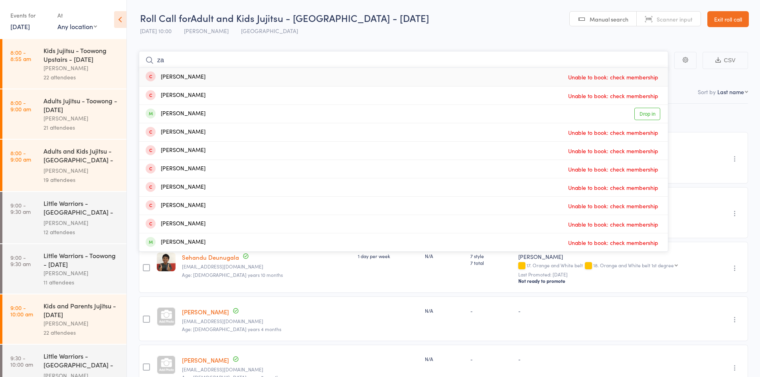
type input "z"
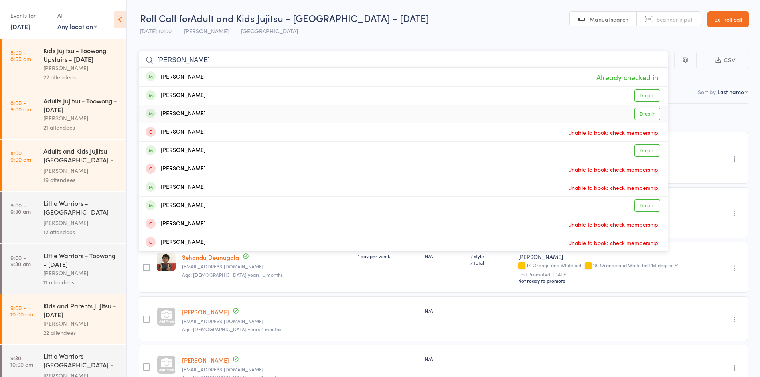
type input "jarvis"
click at [646, 114] on link "Drop in" at bounding box center [647, 114] width 26 height 12
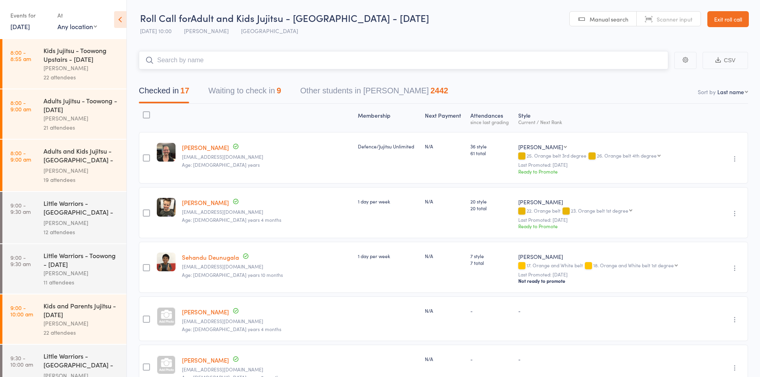
click at [242, 93] on button "Waiting to check in 9" at bounding box center [244, 92] width 73 height 21
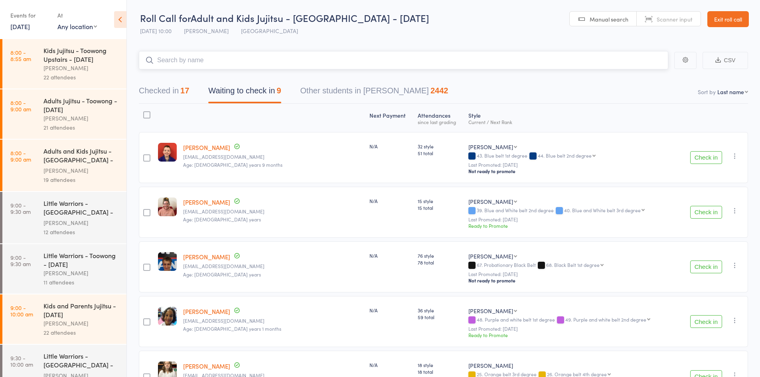
drag, startPoint x: 173, startPoint y: 84, endPoint x: 177, endPoint y: 100, distance: 17.1
click at [173, 84] on button "Checked in 17" at bounding box center [164, 92] width 50 height 21
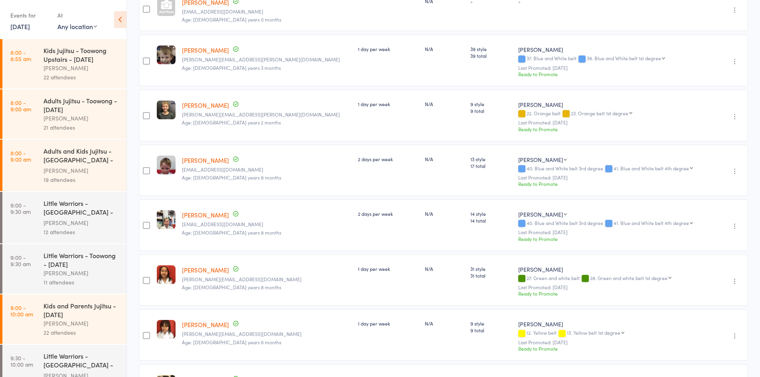
scroll to position [39, 0]
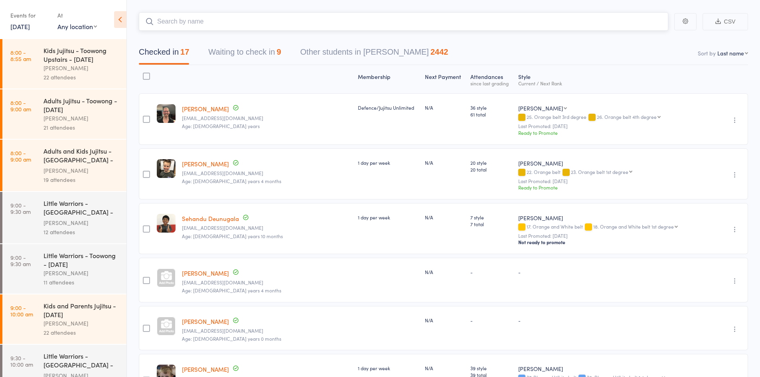
click at [208, 20] on input "search" at bounding box center [403, 21] width 529 height 18
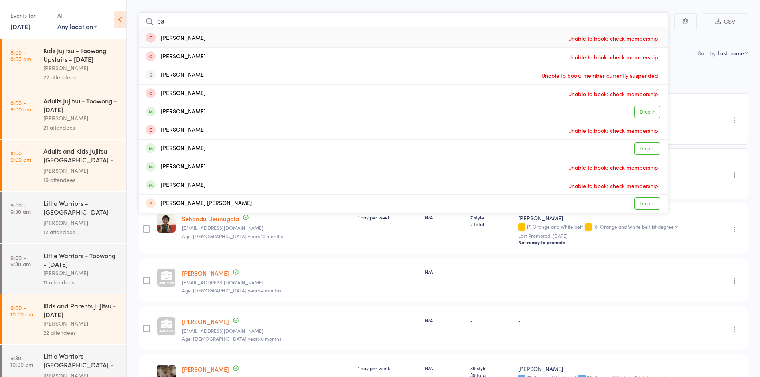
type input "b"
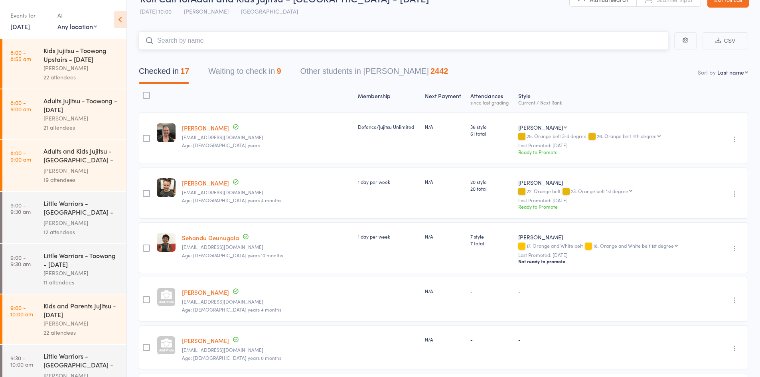
scroll to position [0, 0]
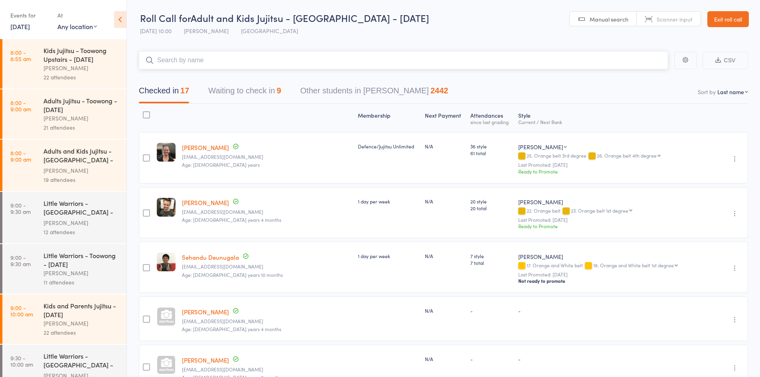
click at [220, 57] on input "search" at bounding box center [403, 60] width 529 height 18
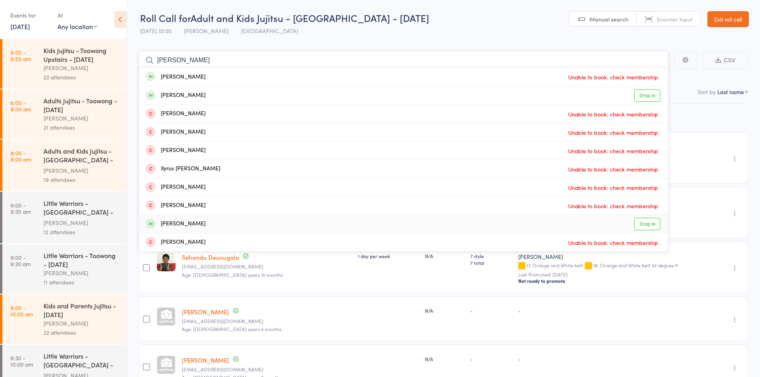
type input "david"
click at [649, 226] on link "Drop in" at bounding box center [647, 224] width 26 height 12
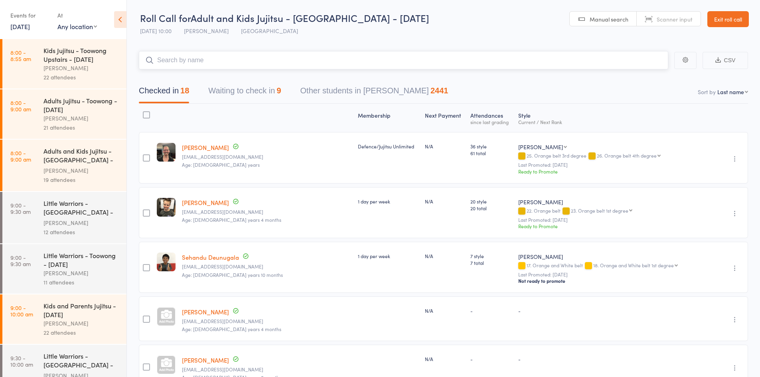
click at [195, 66] on input "search" at bounding box center [403, 60] width 529 height 18
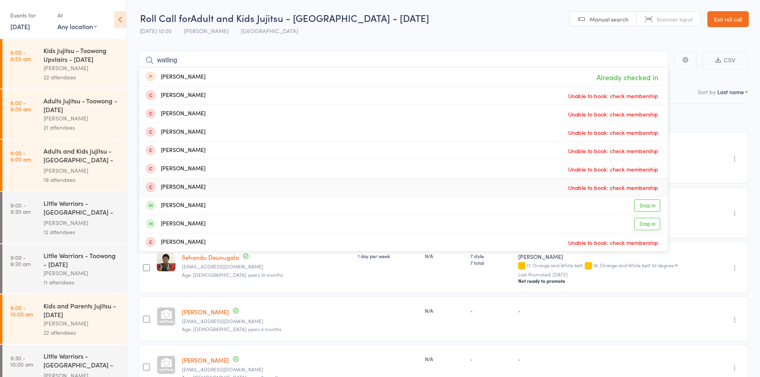
click at [270, 332] on div "Gracie Feher amyrt76@icloud.com Age: 10 years 4 months" at bounding box center [267, 318] width 176 height 45
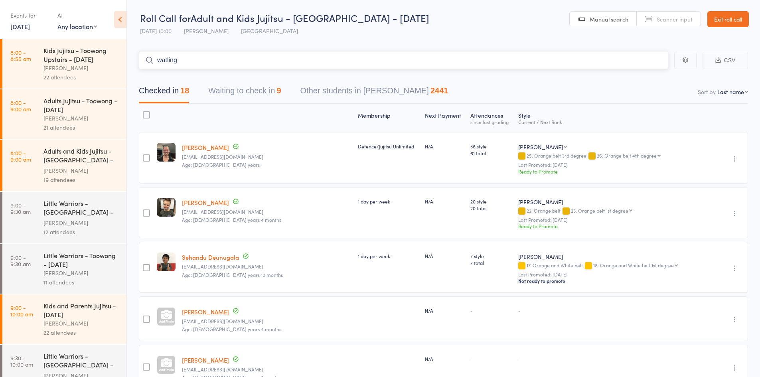
click at [201, 59] on input "watling" at bounding box center [403, 60] width 529 height 18
type input "w"
click at [358, 202] on div "1 day per week" at bounding box center [388, 201] width 61 height 7
click at [246, 92] on button "Waiting to check in 9" at bounding box center [244, 92] width 73 height 21
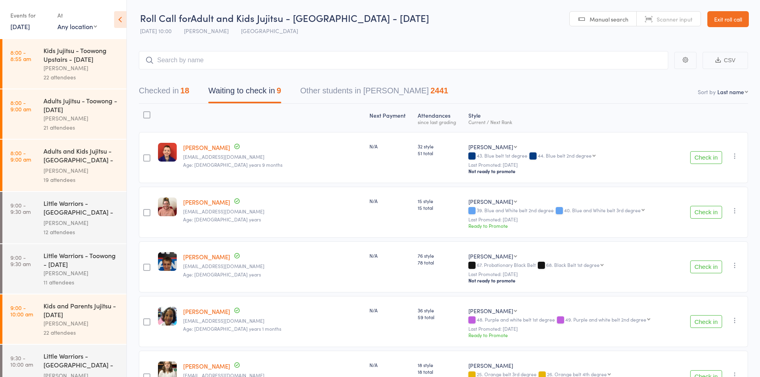
click at [735, 156] on icon "button" at bounding box center [735, 156] width 8 height 8
click at [711, 237] on li "Mark absent" at bounding box center [706, 235] width 66 height 11
click at [735, 211] on icon "button" at bounding box center [735, 211] width 8 height 8
click at [718, 289] on li "Mark absent" at bounding box center [706, 290] width 66 height 11
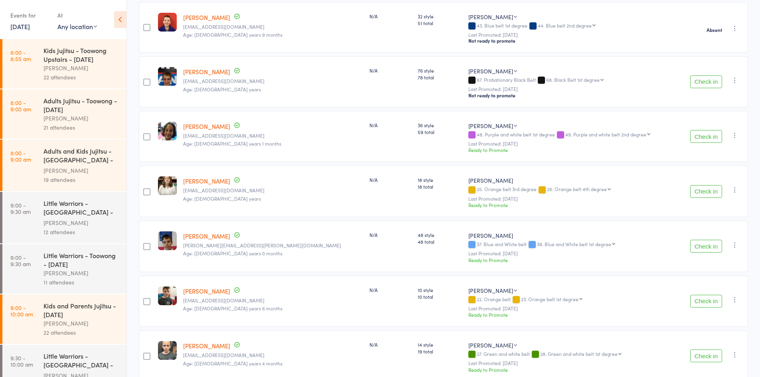
scroll to position [173, 0]
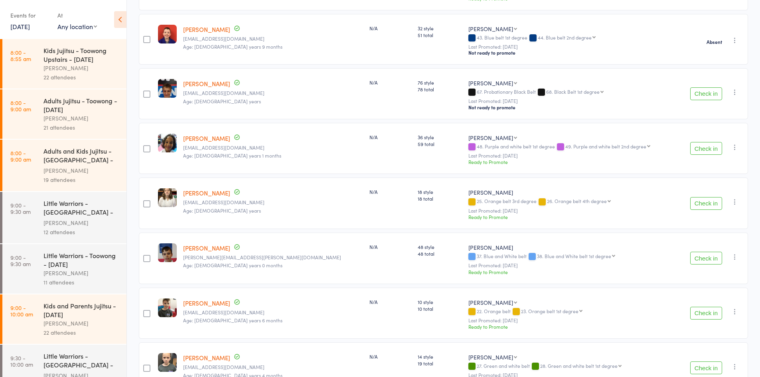
click at [737, 88] on icon "button" at bounding box center [735, 92] width 8 height 8
click at [716, 167] on li "Mark absent" at bounding box center [706, 172] width 66 height 11
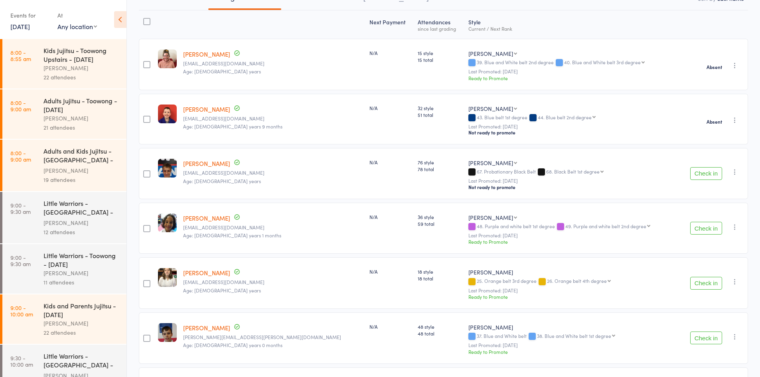
scroll to position [133, 0]
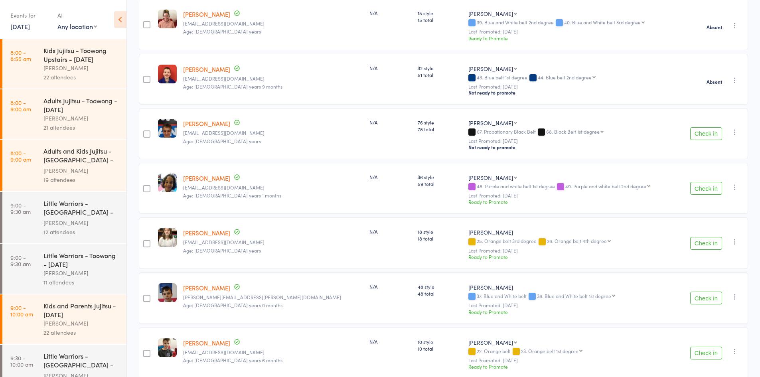
click at [736, 183] on icon "button" at bounding box center [735, 187] width 8 height 8
click at [711, 267] on li "Mark absent" at bounding box center [706, 267] width 66 height 11
drag, startPoint x: 738, startPoint y: 239, endPoint x: 727, endPoint y: 258, distance: 22.0
click at [737, 239] on icon "button" at bounding box center [735, 242] width 8 height 8
click at [704, 321] on li "Mark absent" at bounding box center [706, 321] width 66 height 11
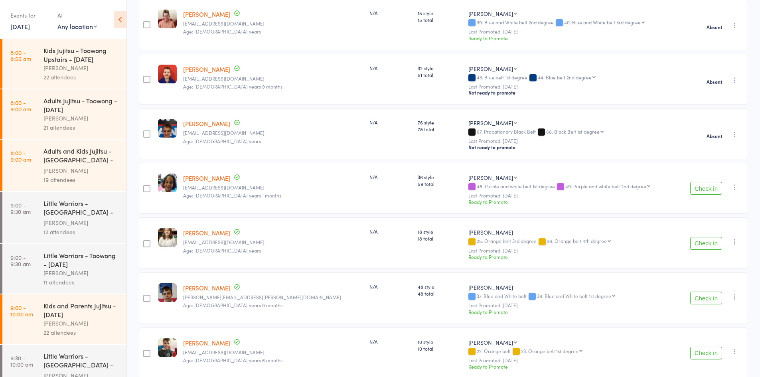
click at [734, 293] on icon "button" at bounding box center [735, 297] width 8 height 8
click at [718, 371] on li "Mark absent" at bounding box center [706, 376] width 66 height 11
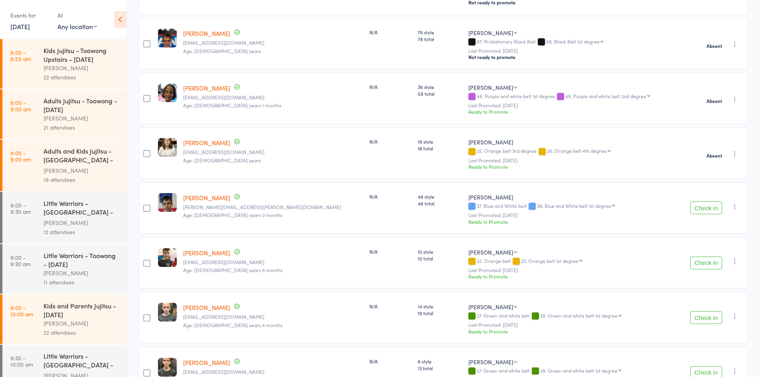
scroll to position [270, 0]
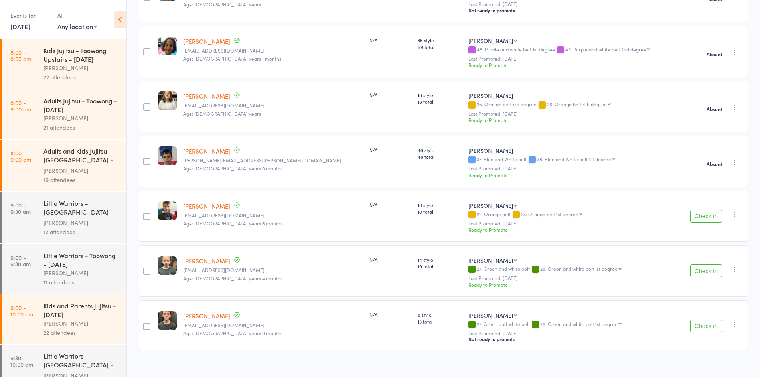
click at [737, 210] on button "button" at bounding box center [735, 215] width 10 height 10
click at [702, 289] on li "Mark absent" at bounding box center [706, 294] width 66 height 11
click at [733, 266] on icon "button" at bounding box center [735, 270] width 8 height 8
click at [702, 344] on li "Mark absent" at bounding box center [706, 349] width 66 height 11
click at [739, 319] on button "button" at bounding box center [735, 324] width 10 height 10
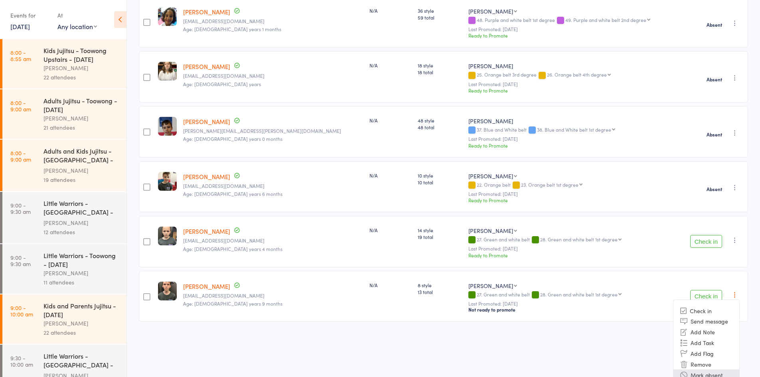
click at [713, 369] on li "Mark absent" at bounding box center [706, 374] width 66 height 11
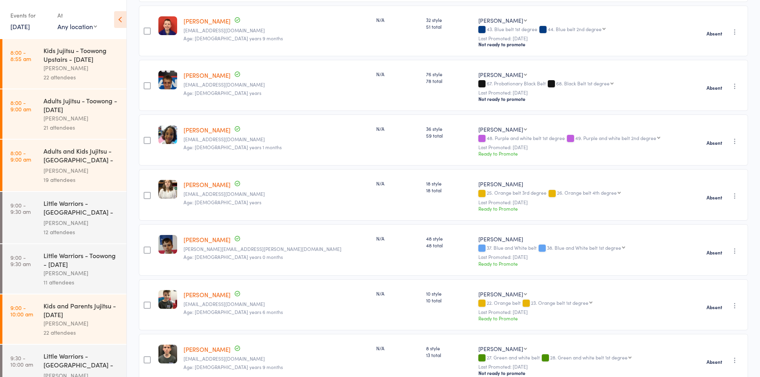
scroll to position [0, 0]
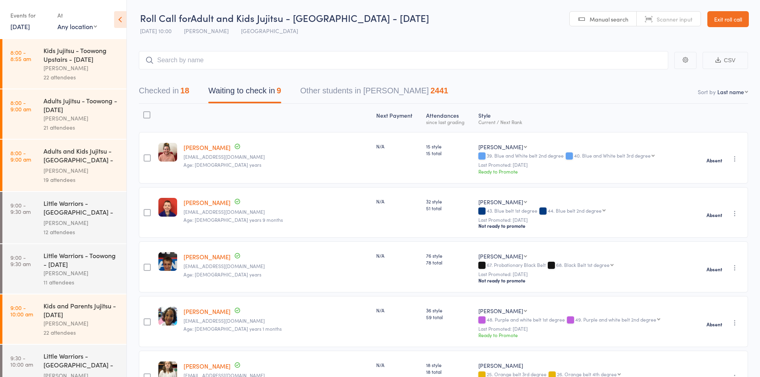
click at [177, 92] on button "Checked in 18" at bounding box center [164, 92] width 50 height 21
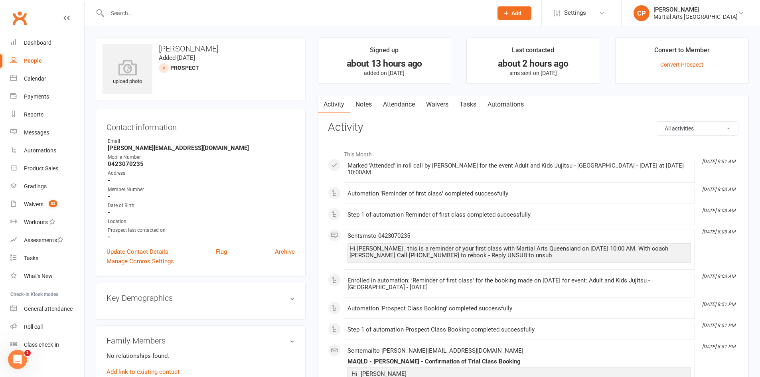
click at [458, 103] on link "Tasks" at bounding box center [468, 104] width 28 height 18
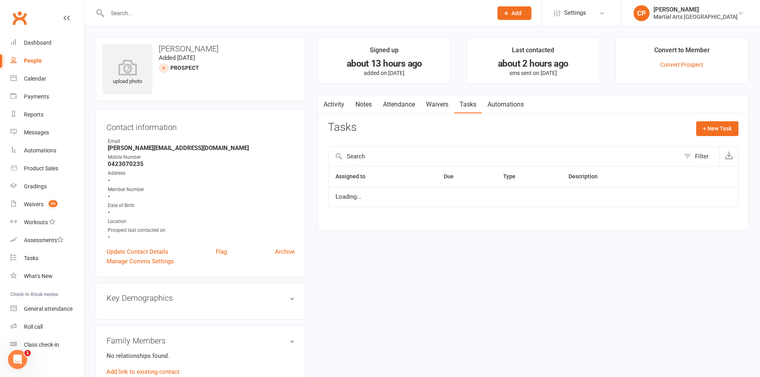
click at [448, 107] on link "Waivers" at bounding box center [436, 104] width 33 height 18
click at [403, 106] on link "Attendance" at bounding box center [398, 104] width 43 height 18
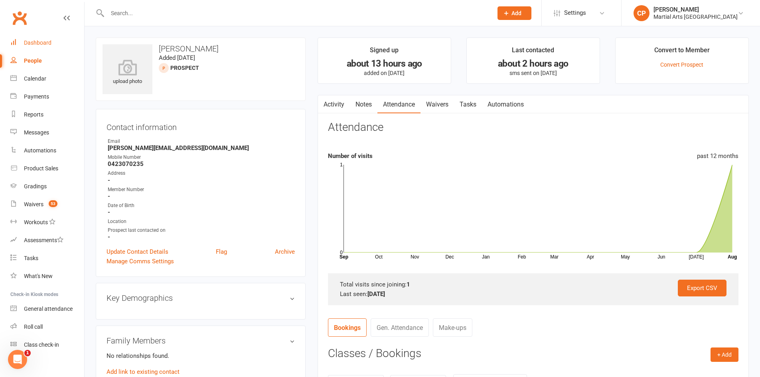
click at [64, 39] on link "Dashboard" at bounding box center [47, 43] width 74 height 18
